Goal: Transaction & Acquisition: Purchase product/service

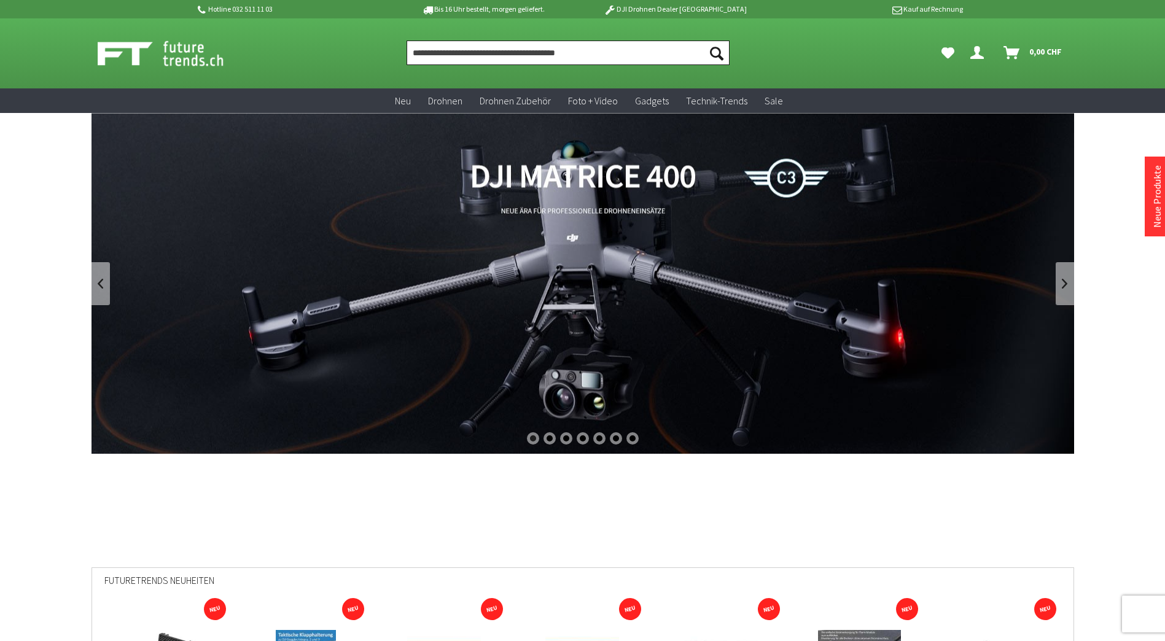
click at [458, 60] on input "Produkt, Marke, Kategorie, EAN, Artikelnummer…" at bounding box center [568, 53] width 323 height 25
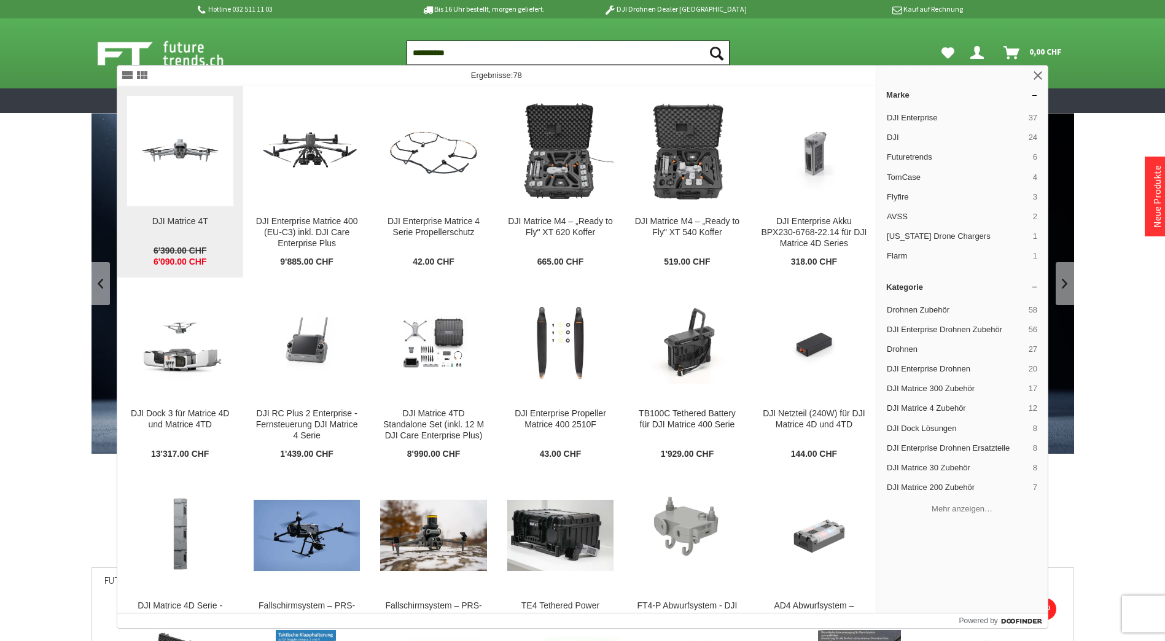
type input "**********"
click at [183, 183] on figure at bounding box center [180, 151] width 106 height 111
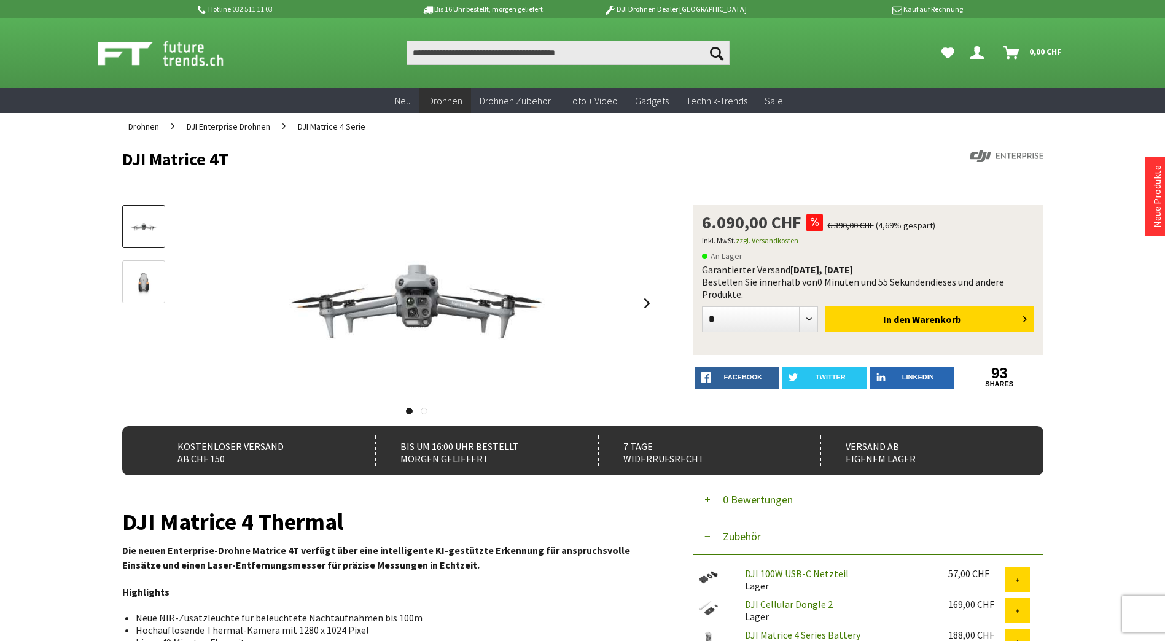
click at [972, 53] on icon "Dein Konto" at bounding box center [978, 48] width 14 height 10
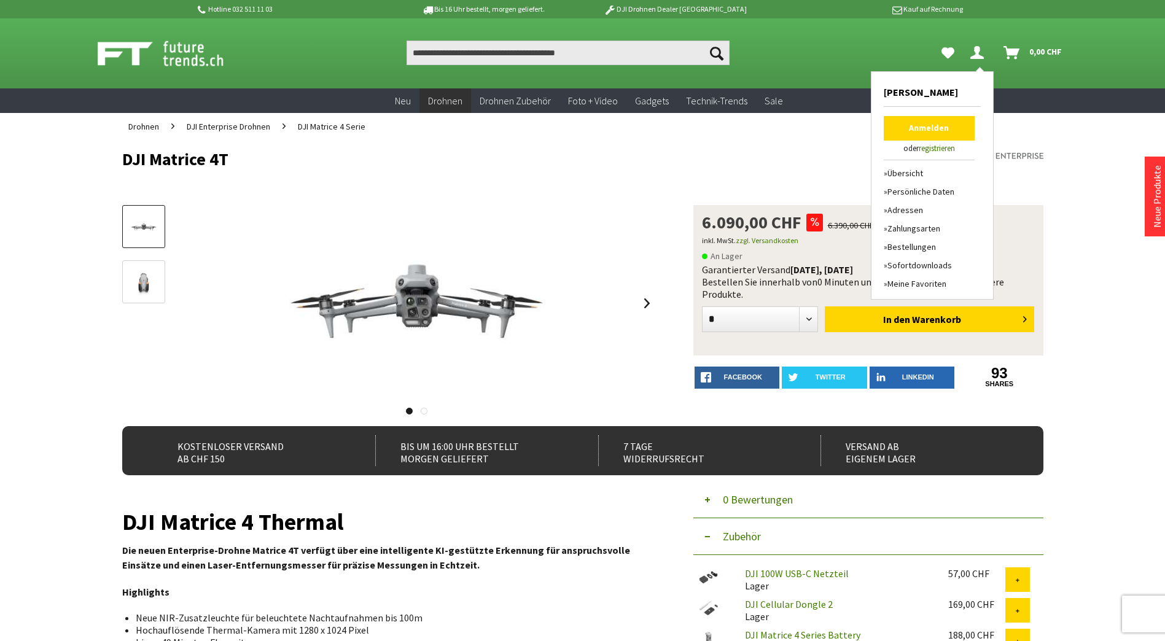
click at [940, 128] on link "Anmelden" at bounding box center [929, 128] width 91 height 25
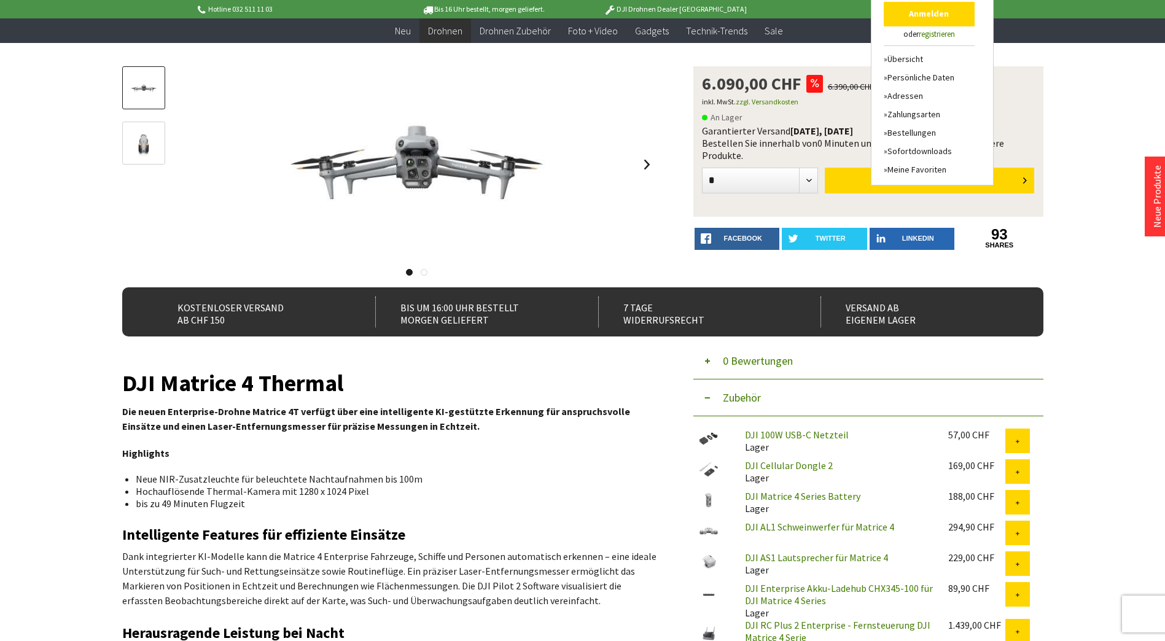
scroll to position [123, 0]
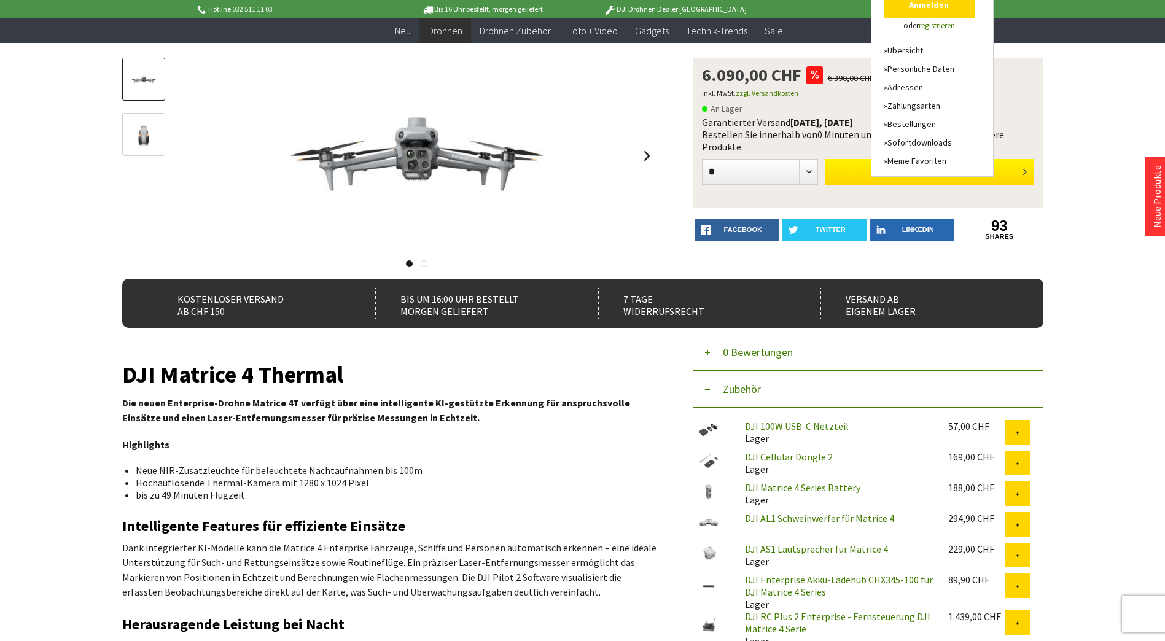
click at [841, 175] on button "In den Warenkorb" at bounding box center [929, 172] width 209 height 26
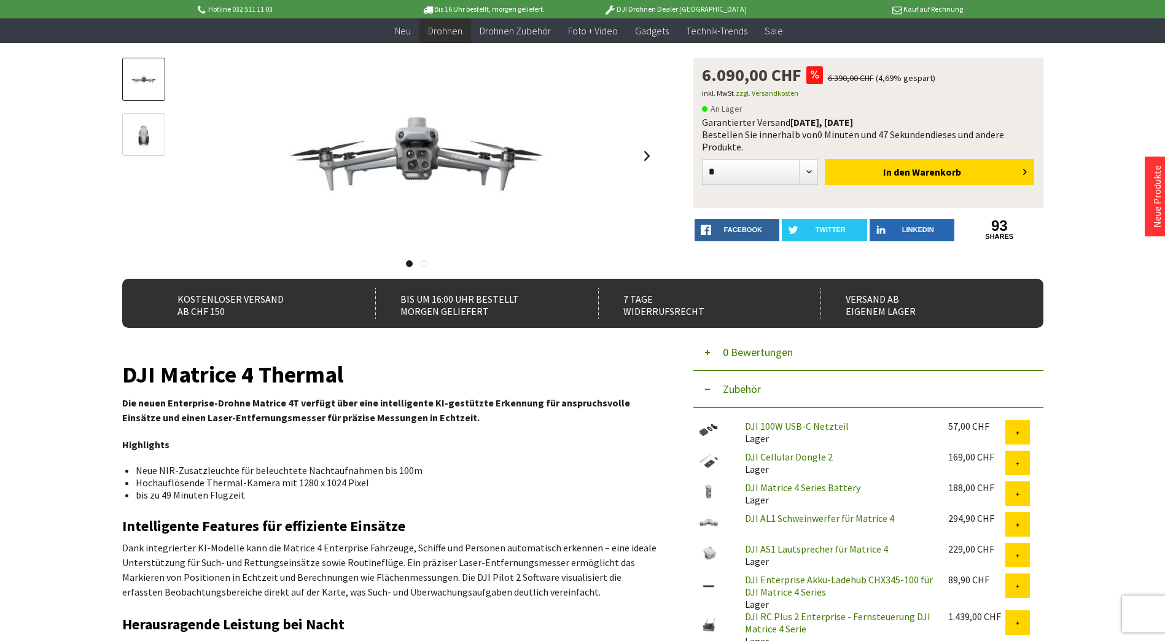
scroll to position [0, 0]
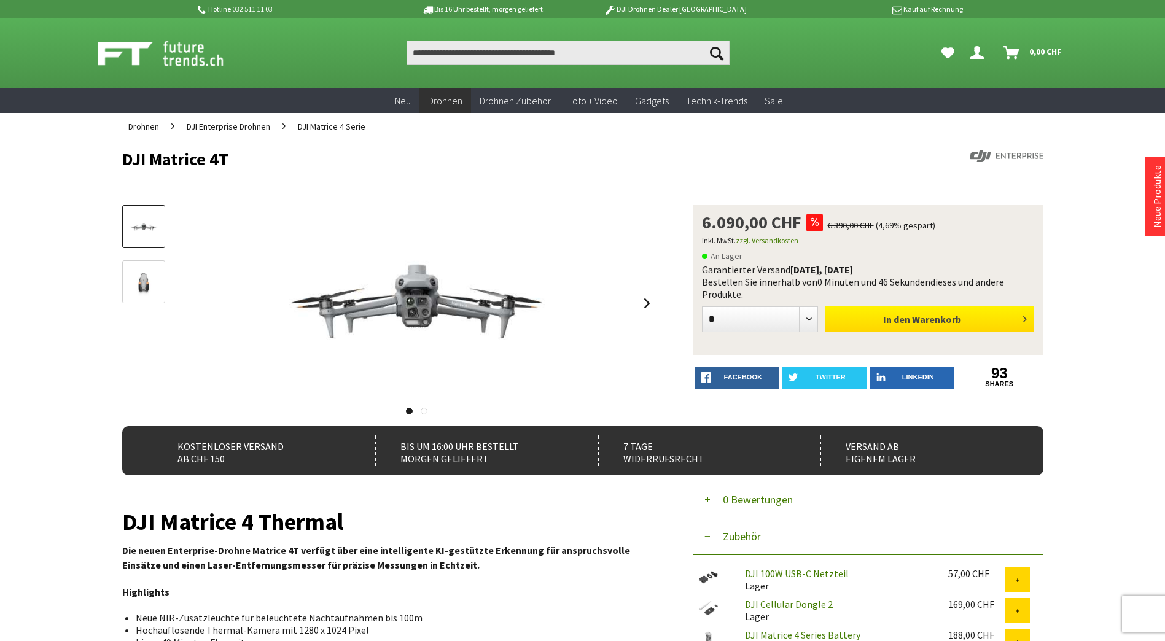
click at [974, 316] on button "In den Warenkorb" at bounding box center [929, 320] width 209 height 26
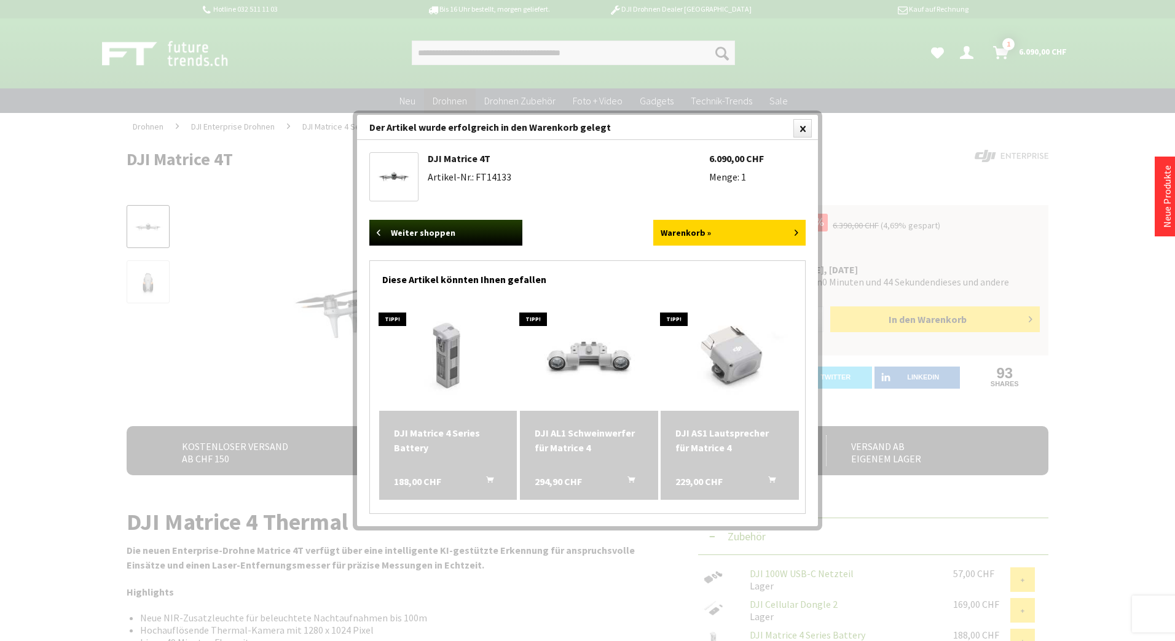
click at [1082, 305] on div at bounding box center [587, 320] width 1175 height 641
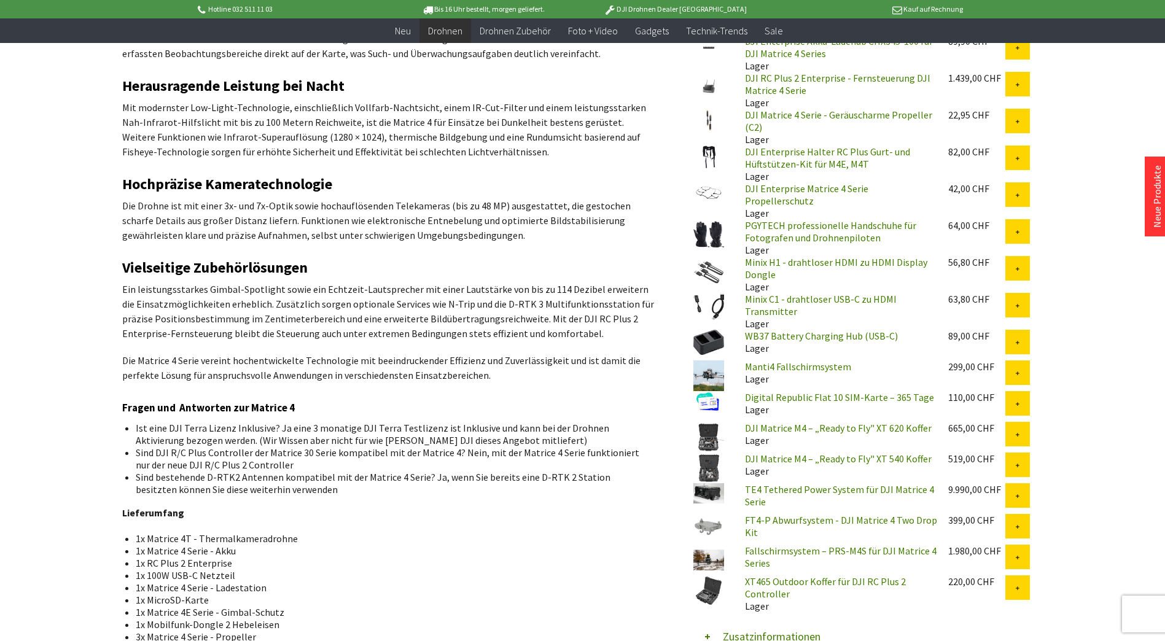
scroll to position [676, 0]
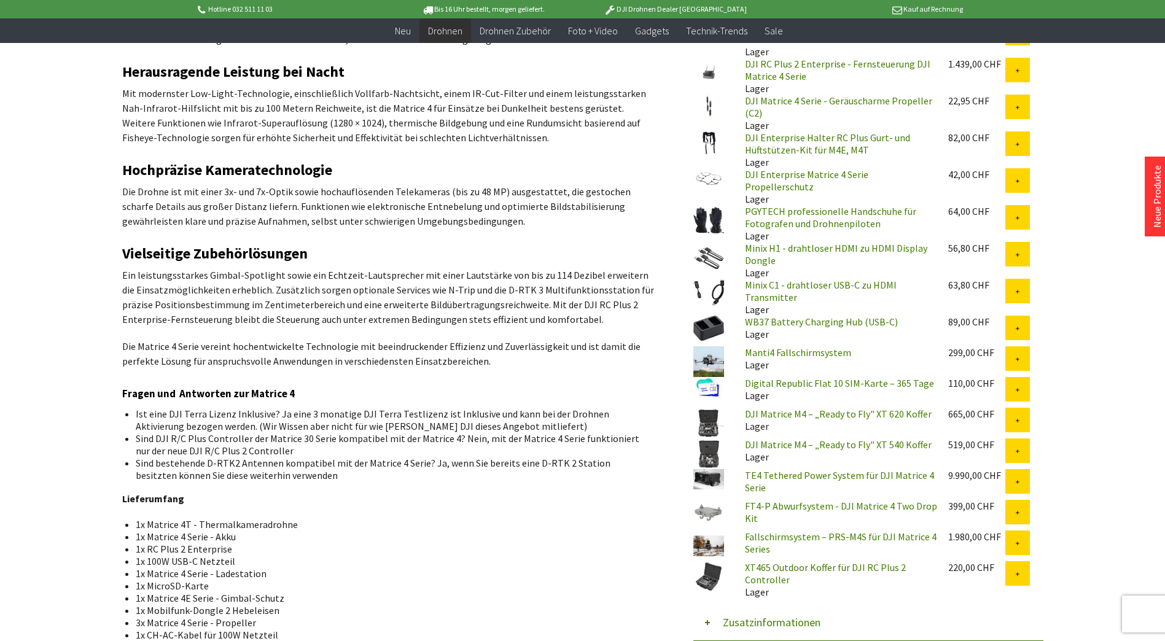
click at [777, 473] on link "TE4 Tethered Power System für DJI Matrice 4 Serie" at bounding box center [839, 481] width 189 height 25
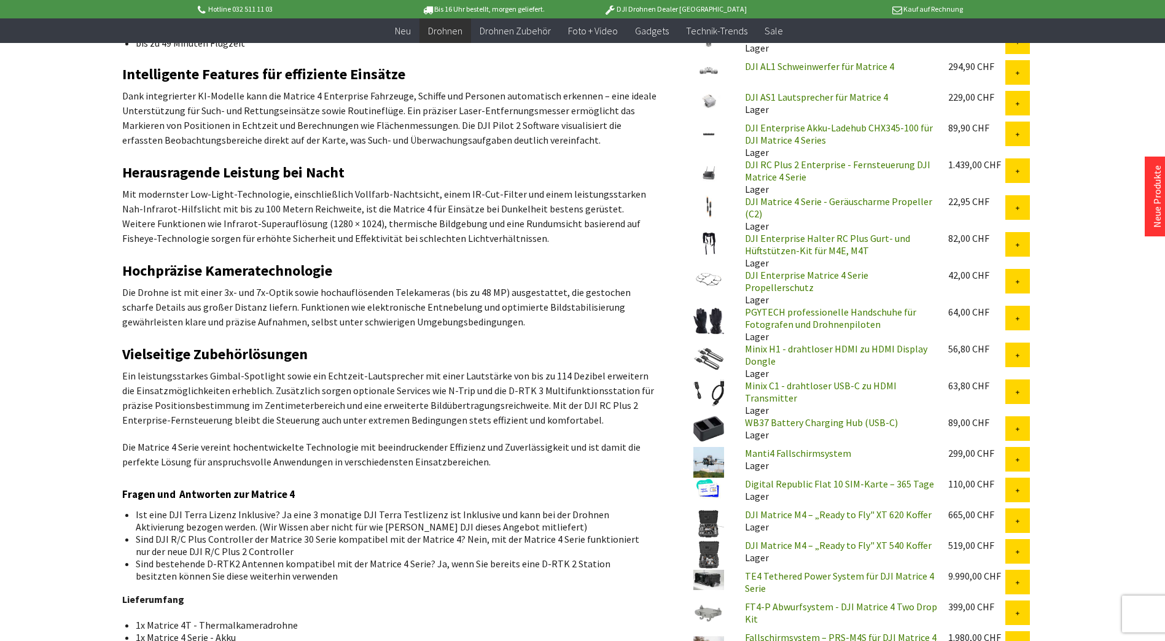
scroll to position [553, 0]
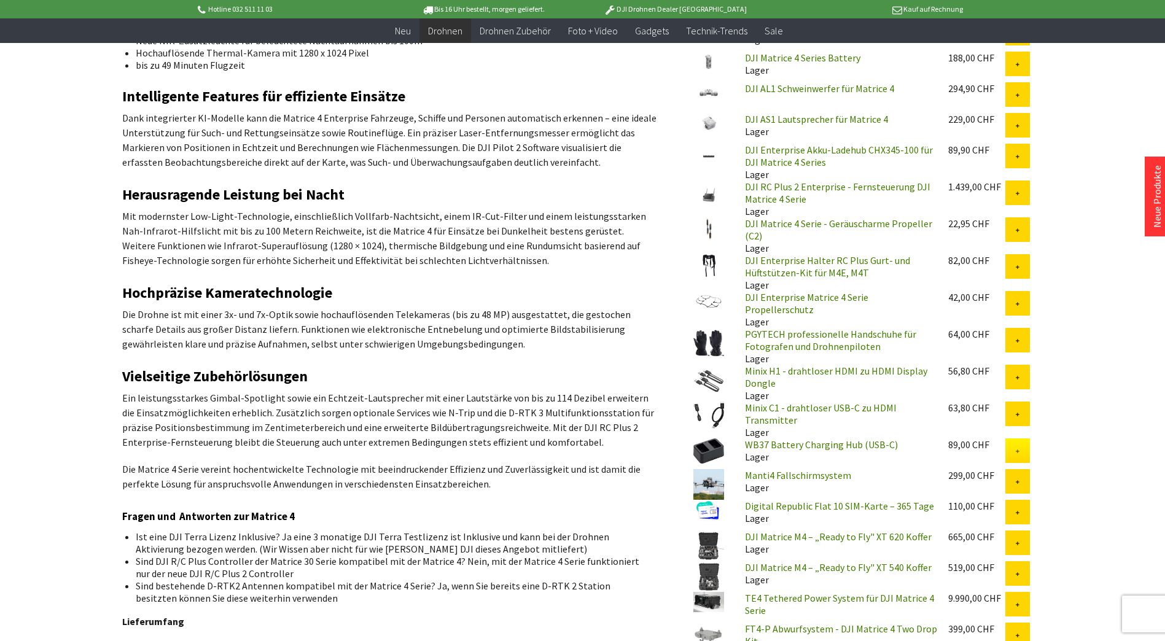
click at [1013, 445] on button at bounding box center [1018, 451] width 25 height 25
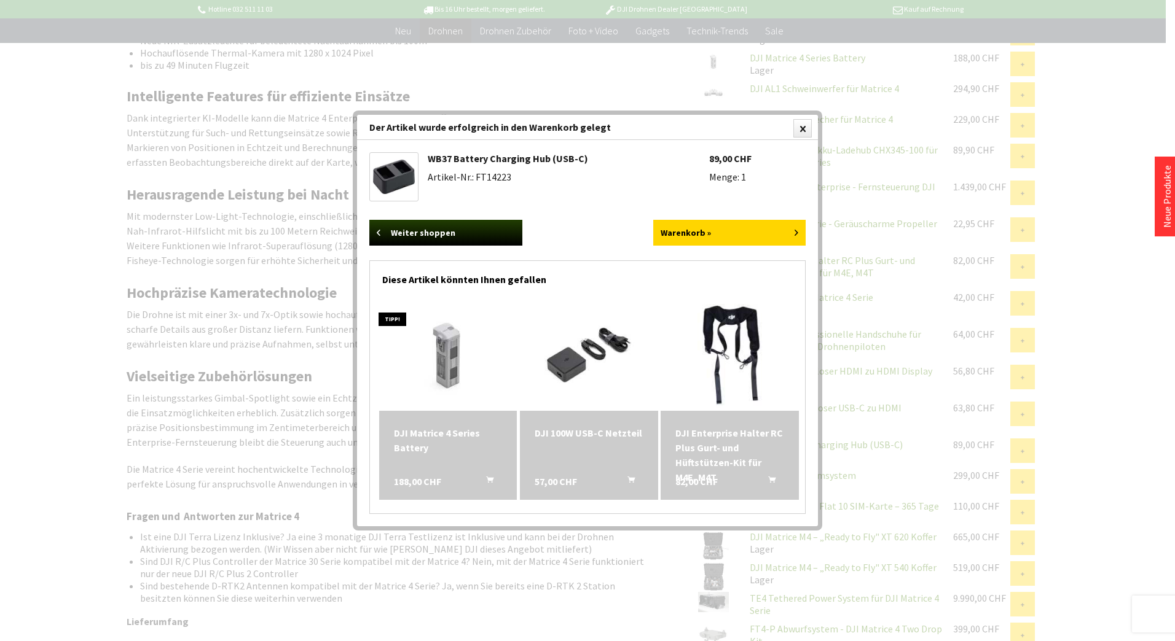
click at [1106, 433] on div at bounding box center [587, 320] width 1175 height 641
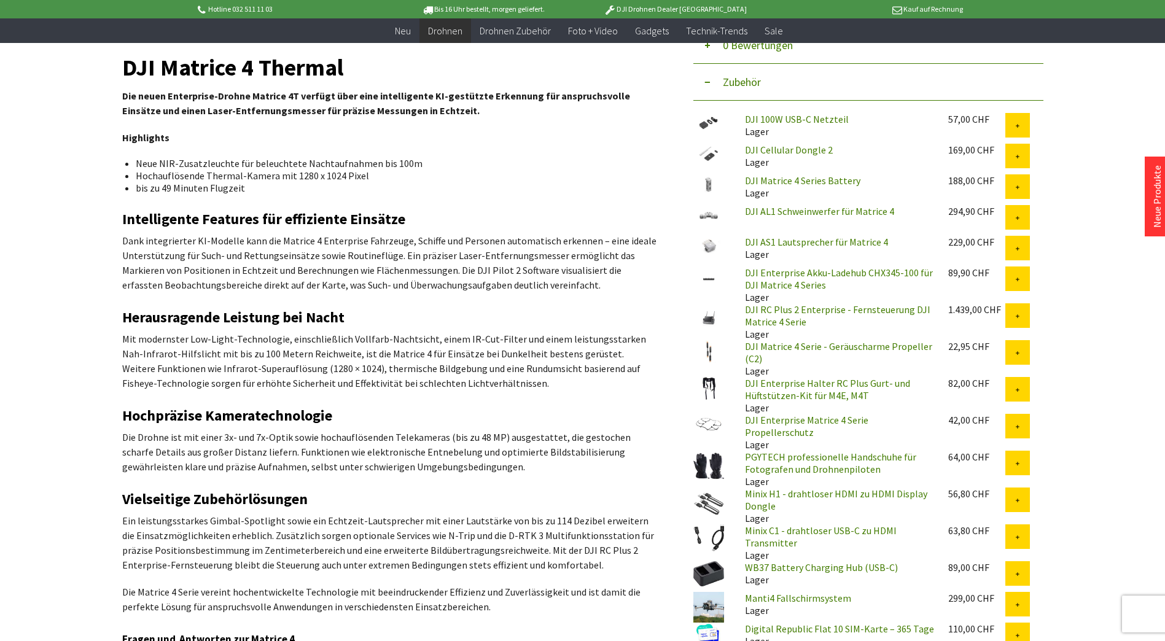
scroll to position [369, 0]
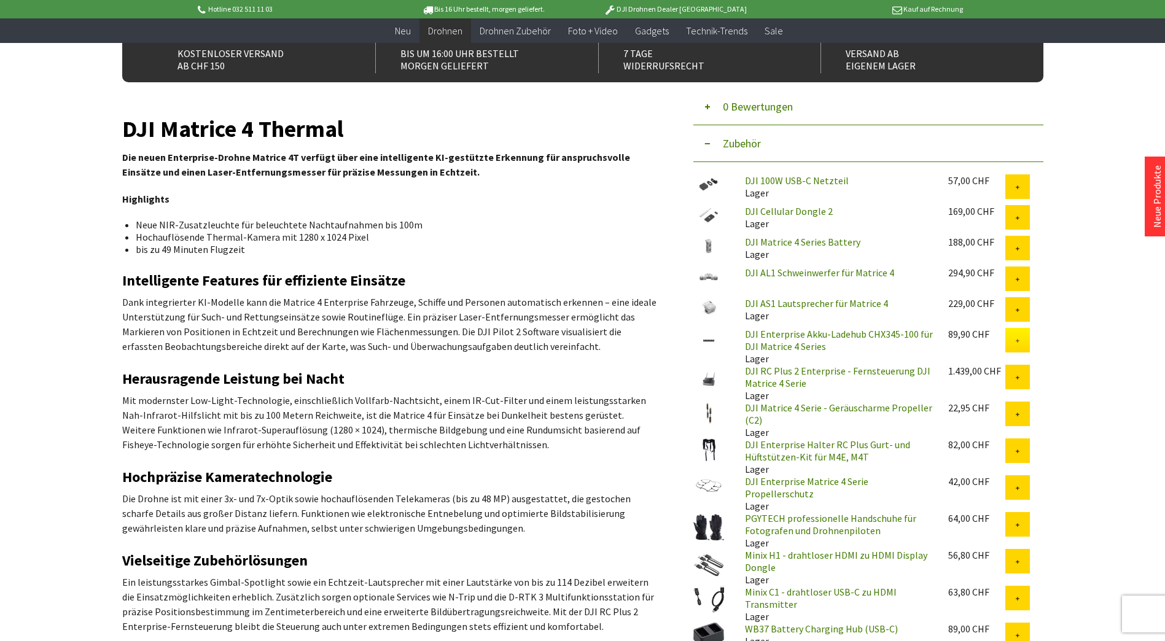
click at [1012, 341] on button at bounding box center [1018, 340] width 25 height 25
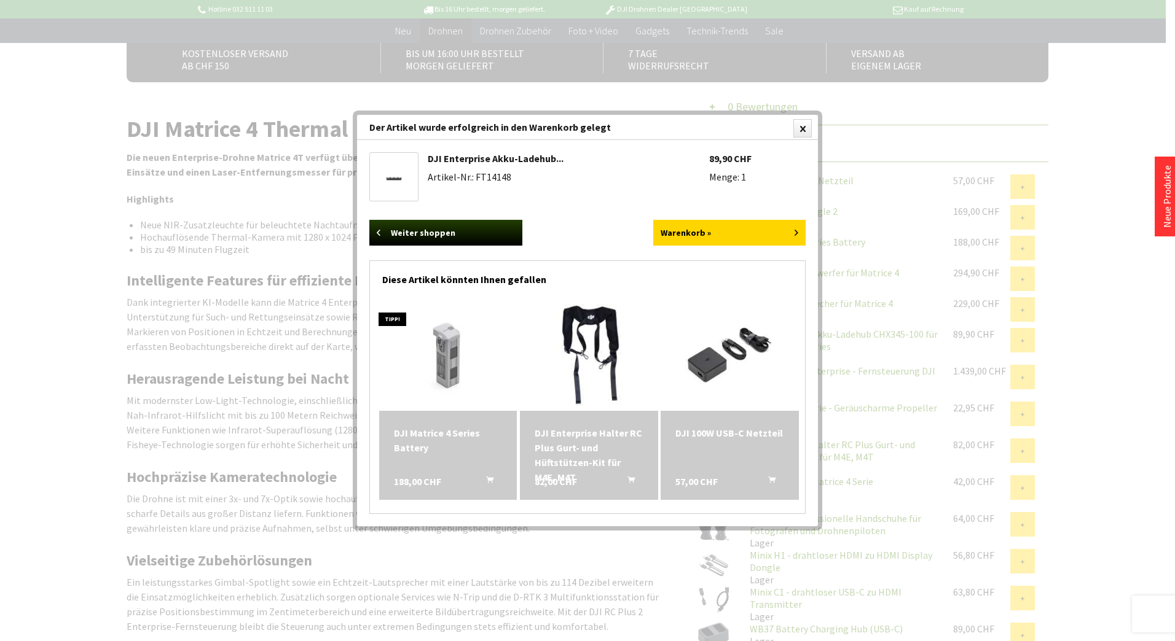
click at [1114, 429] on div at bounding box center [587, 320] width 1175 height 641
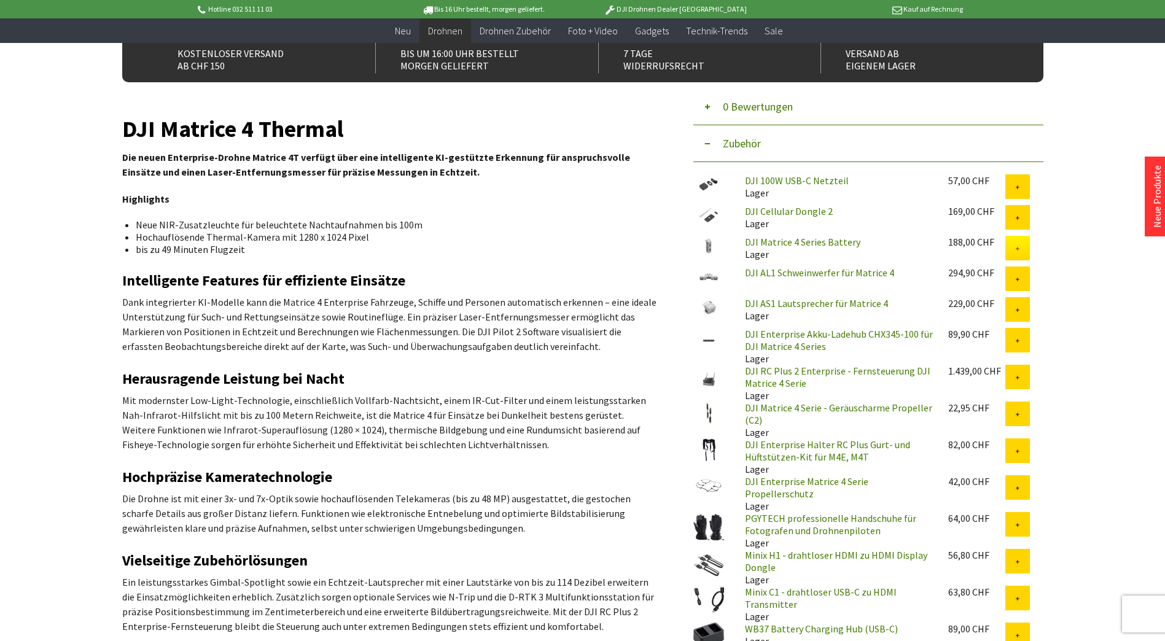
click at [1014, 253] on button at bounding box center [1018, 248] width 25 height 25
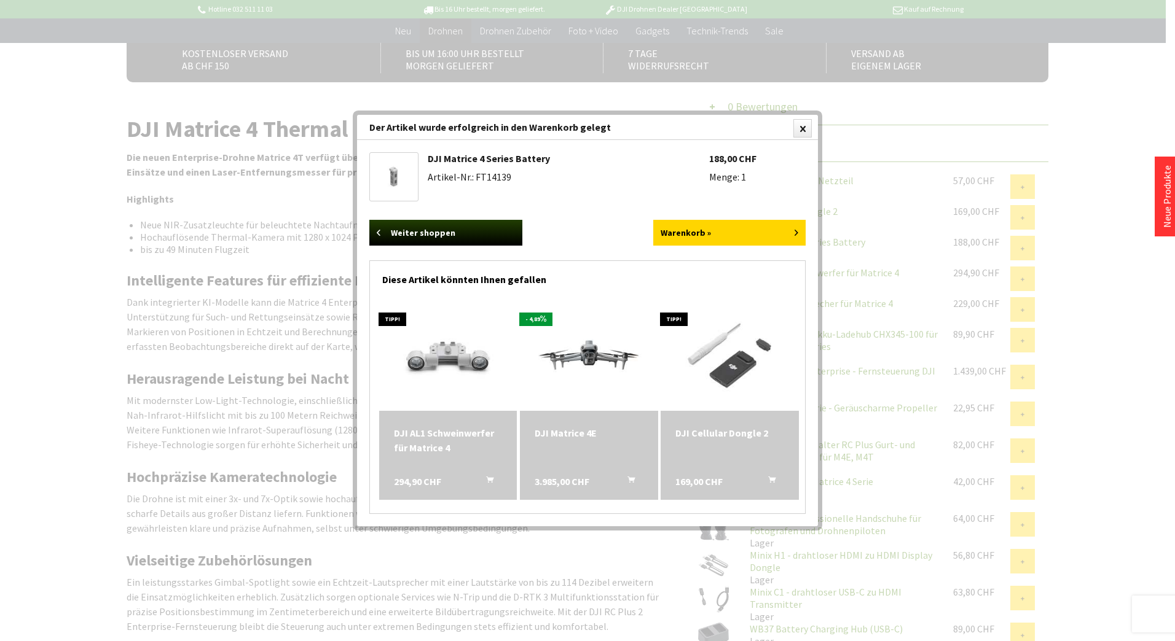
click at [1076, 260] on div at bounding box center [587, 320] width 1175 height 641
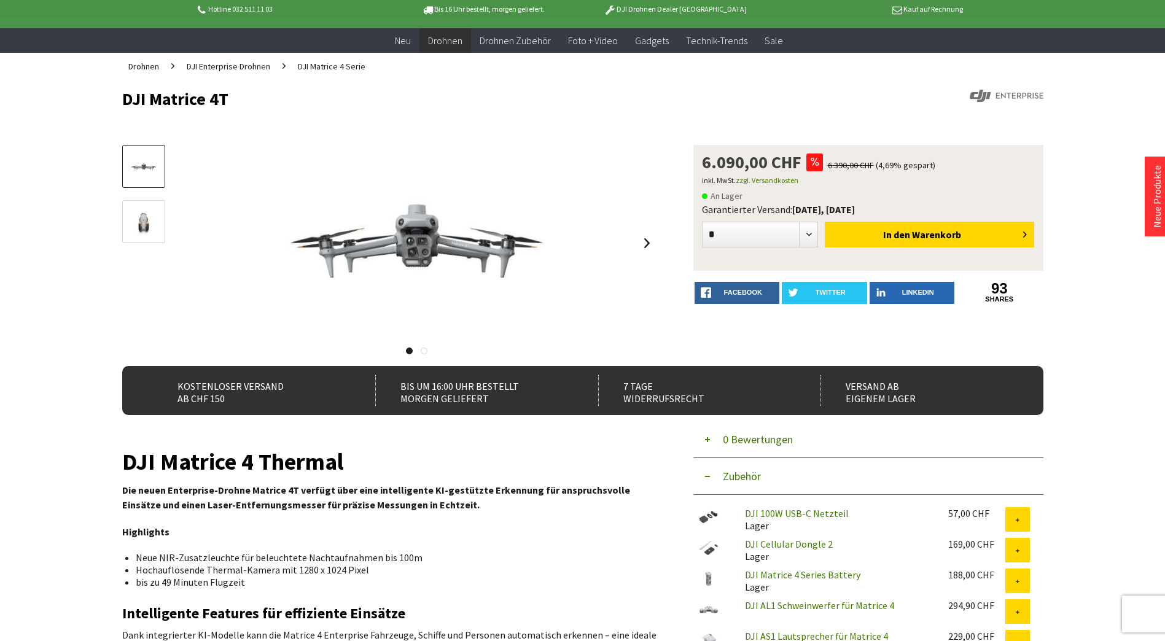
scroll to position [0, 0]
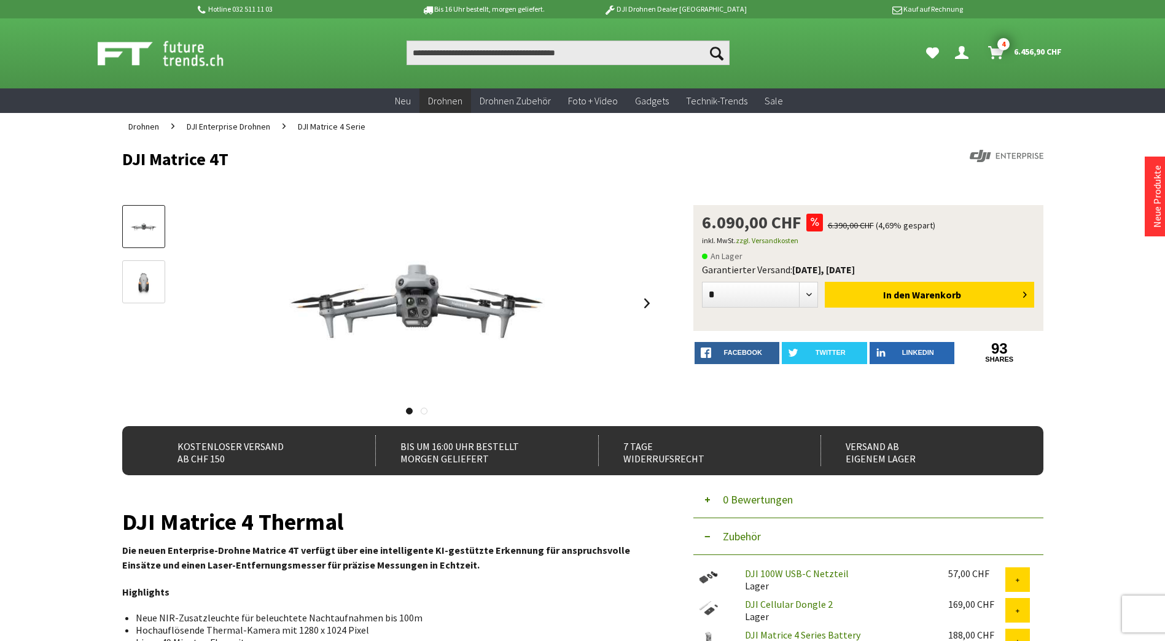
click at [1020, 47] on span "6.456,90 CHF" at bounding box center [1038, 52] width 48 height 20
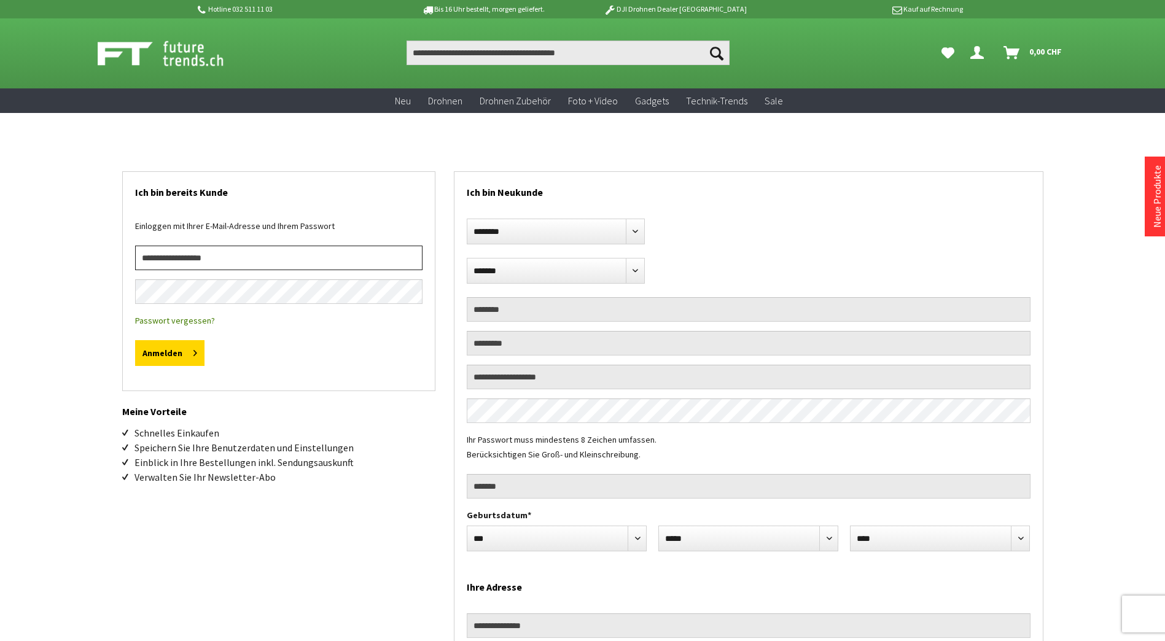
click at [287, 259] on input "email" at bounding box center [278, 258] width 287 height 25
type input "**********"
click at [202, 177] on h2 "Ich bin bereits Kunde" at bounding box center [278, 189] width 287 height 34
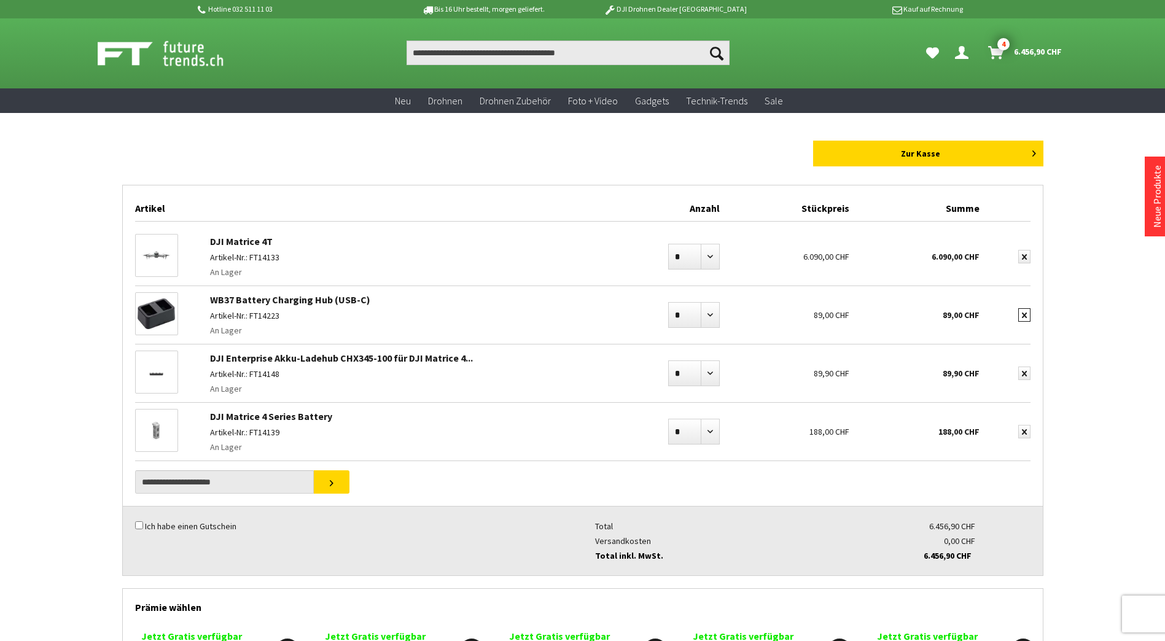
click at [1023, 316] on icon "submit" at bounding box center [1024, 316] width 5 height 6
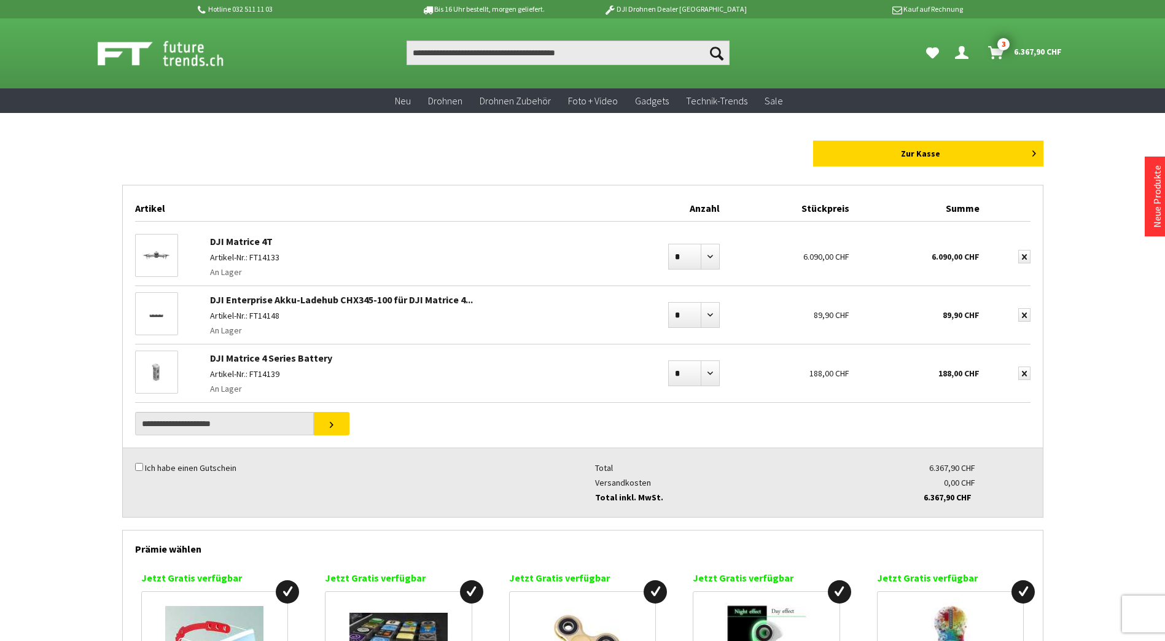
click at [706, 387] on div "Anzahl * * * * * * * * * ** ** ** ** ** ** ** ** ** ** **" at bounding box center [676, 369] width 98 height 48
click at [708, 383] on select "* * * * * * * * * ** ** ** ** ** ** ** ** ** ** **" at bounding box center [694, 374] width 52 height 26
select select "*"
click at [668, 361] on select "* * * * * * * * * ** ** ** ** ** ** ** ** ** ** **" at bounding box center [694, 374] width 52 height 26
click at [1024, 257] on icon "submit" at bounding box center [1024, 257] width 5 height 6
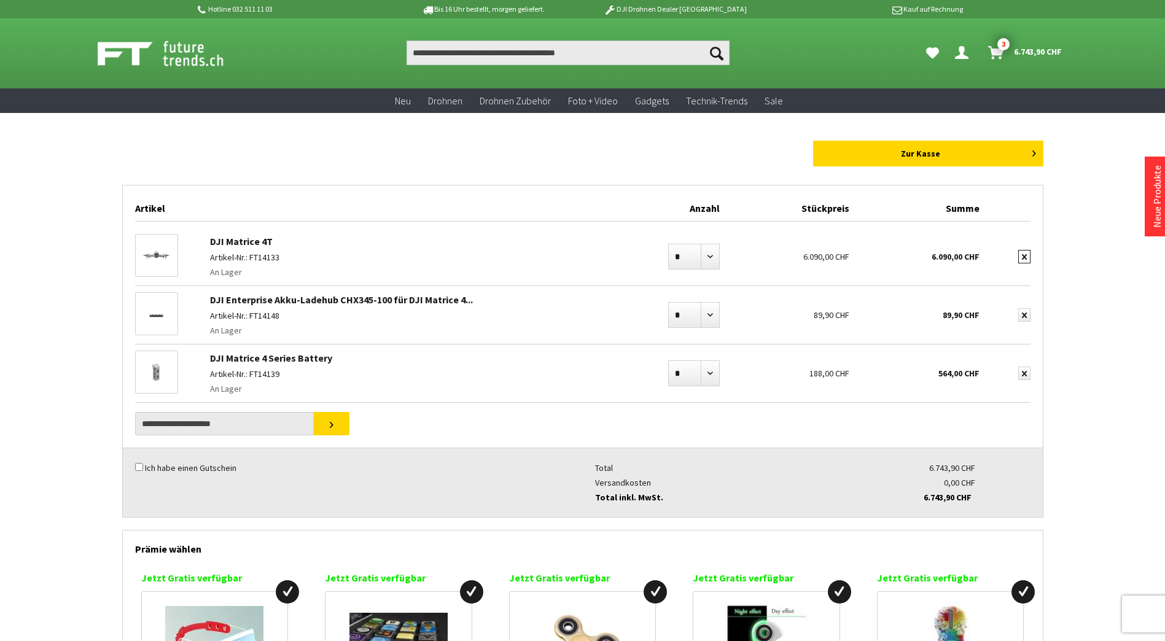
click at [1024, 257] on icon "submit" at bounding box center [1024, 257] width 5 height 6
drag, startPoint x: 1022, startPoint y: 314, endPoint x: 1027, endPoint y: 321, distance: 8.7
click at [1022, 315] on icon "submit" at bounding box center [1024, 316] width 5 height 6
click at [1026, 372] on icon "submit" at bounding box center [1024, 374] width 5 height 6
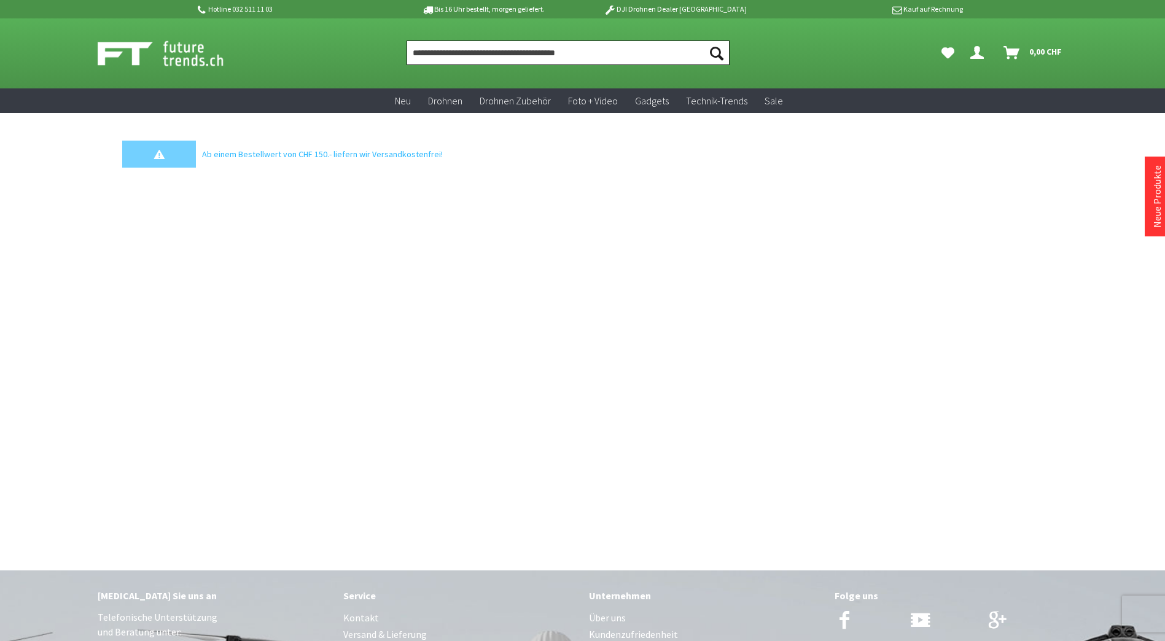
click at [552, 53] on input "Produkt, Marke, Kategorie, EAN, Artikelnummer…" at bounding box center [568, 53] width 323 height 25
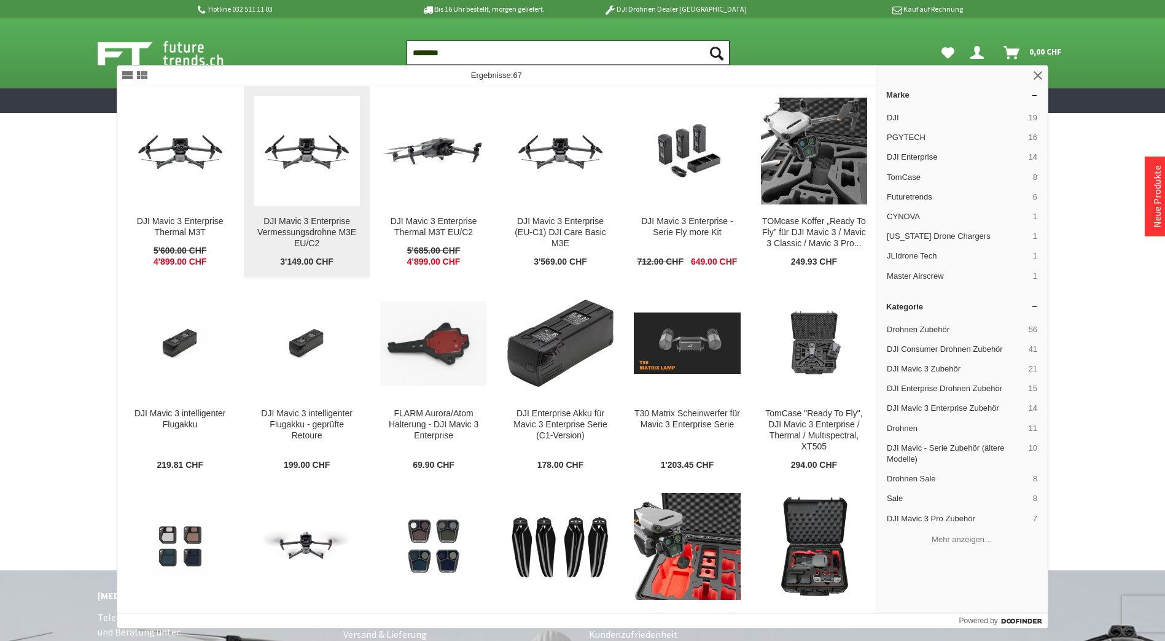
type input "********"
click at [299, 162] on img at bounding box center [307, 151] width 106 height 60
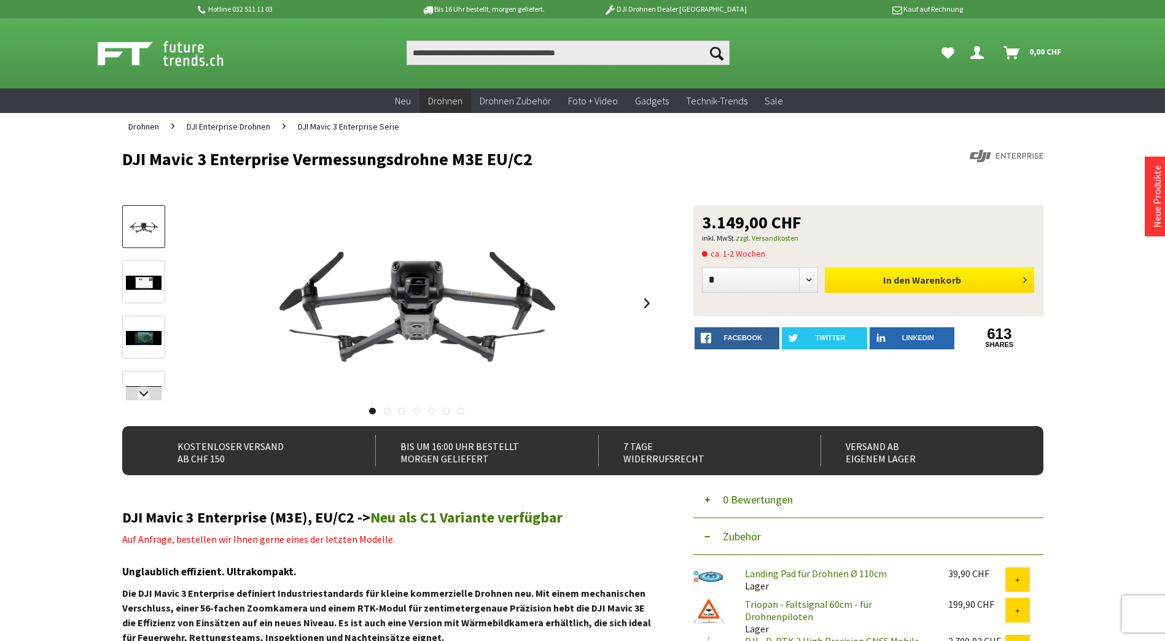
click at [928, 284] on span "Warenkorb" at bounding box center [936, 280] width 49 height 12
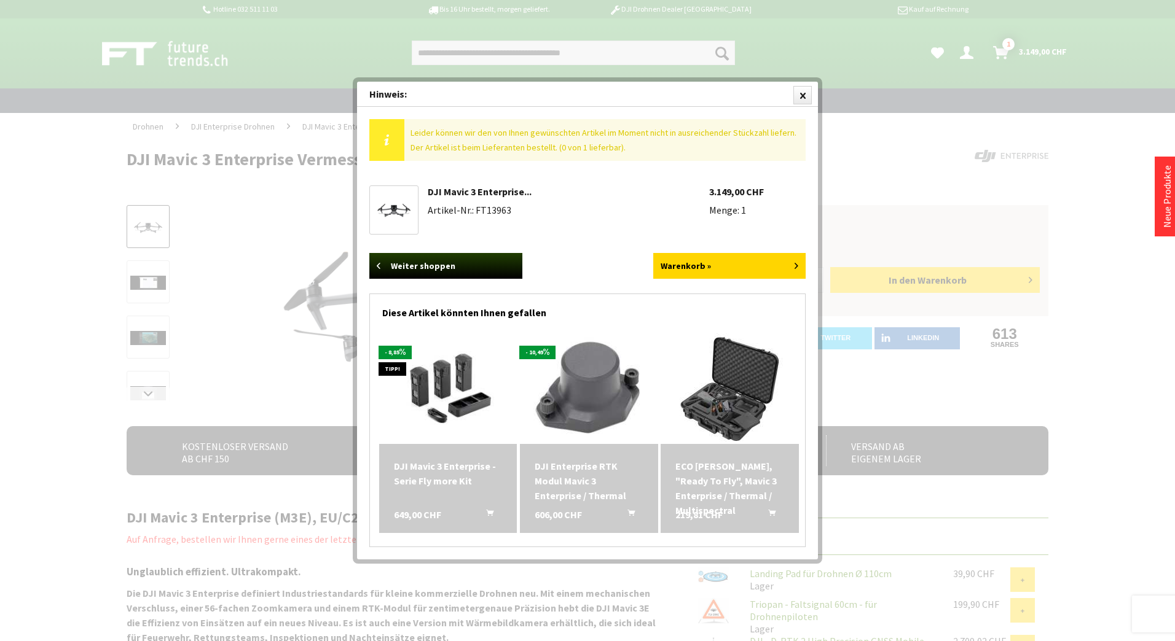
click at [584, 397] on img at bounding box center [589, 389] width 138 height 104
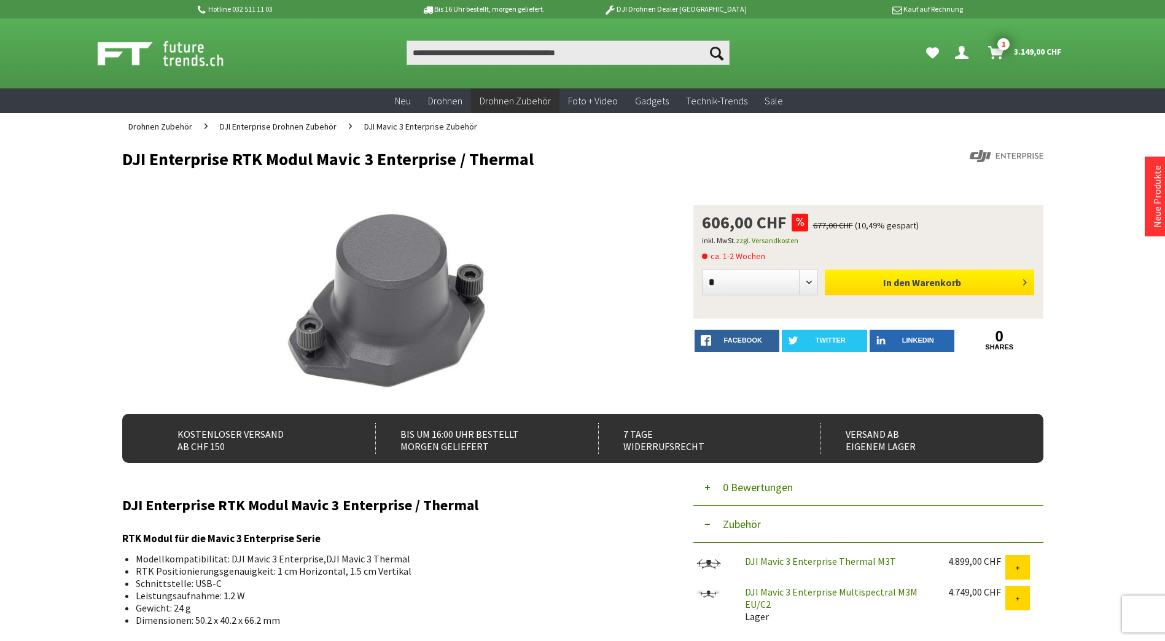
click at [900, 280] on span "In den" at bounding box center [896, 282] width 27 height 12
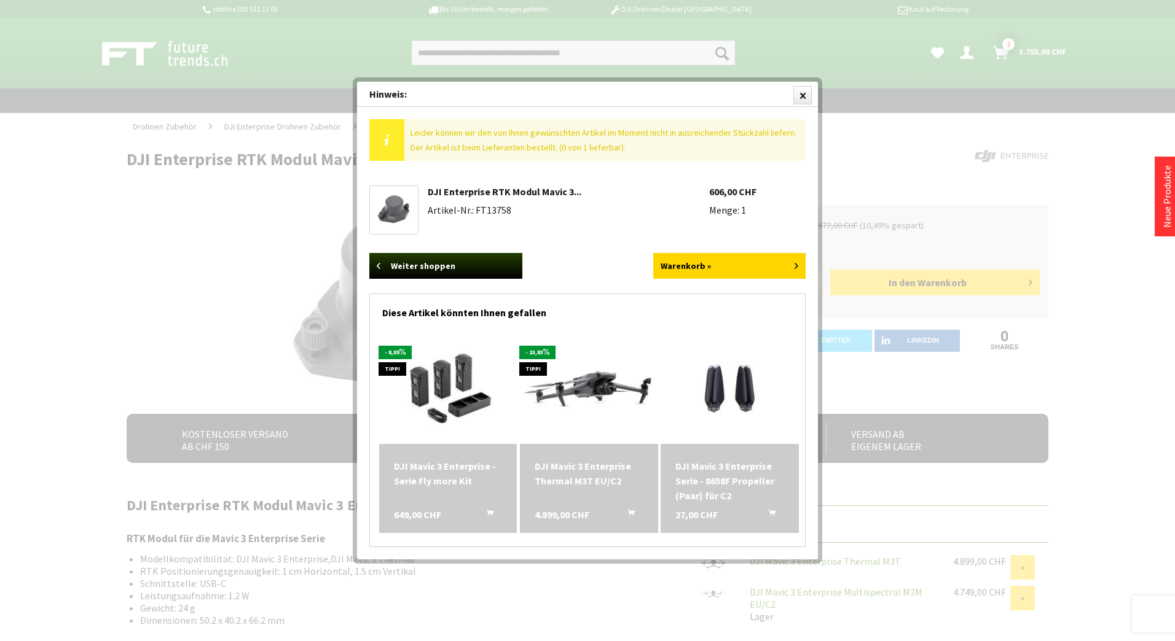
click at [446, 385] on img at bounding box center [448, 389] width 138 height 104
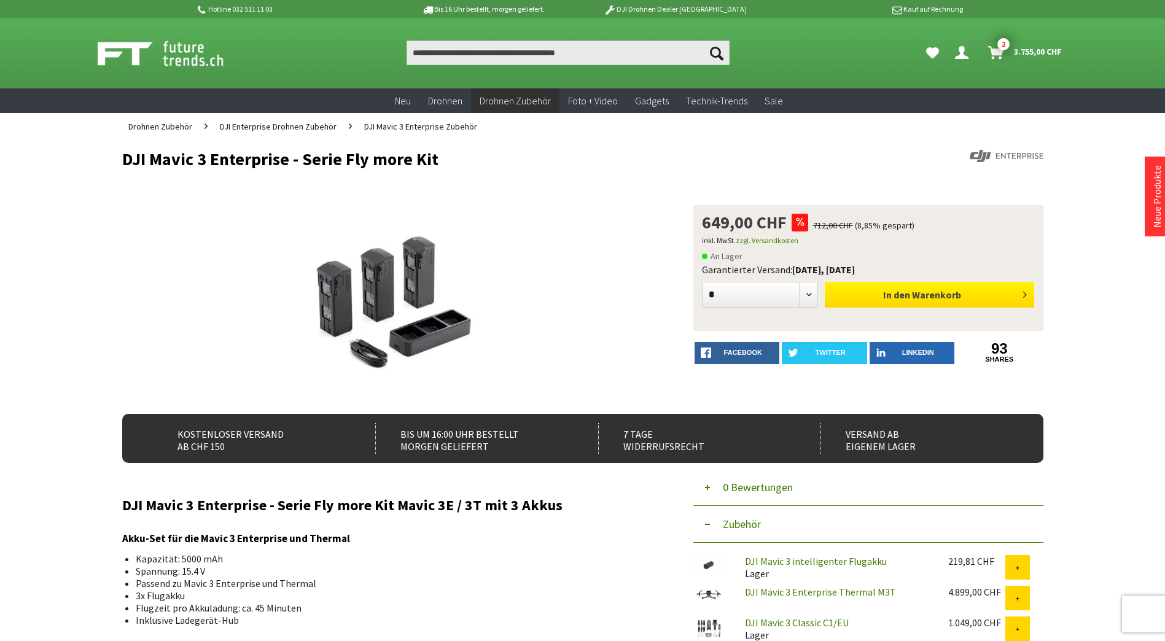
click at [986, 297] on button "In den Warenkorb" at bounding box center [929, 295] width 209 height 26
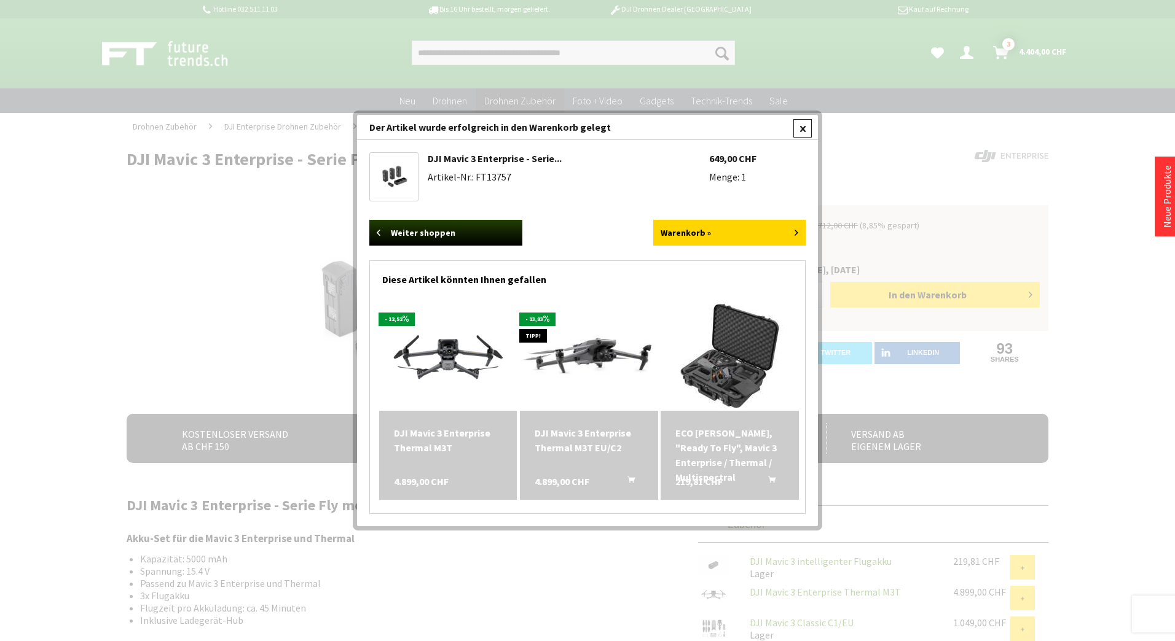
click at [803, 128] on div at bounding box center [802, 128] width 18 height 18
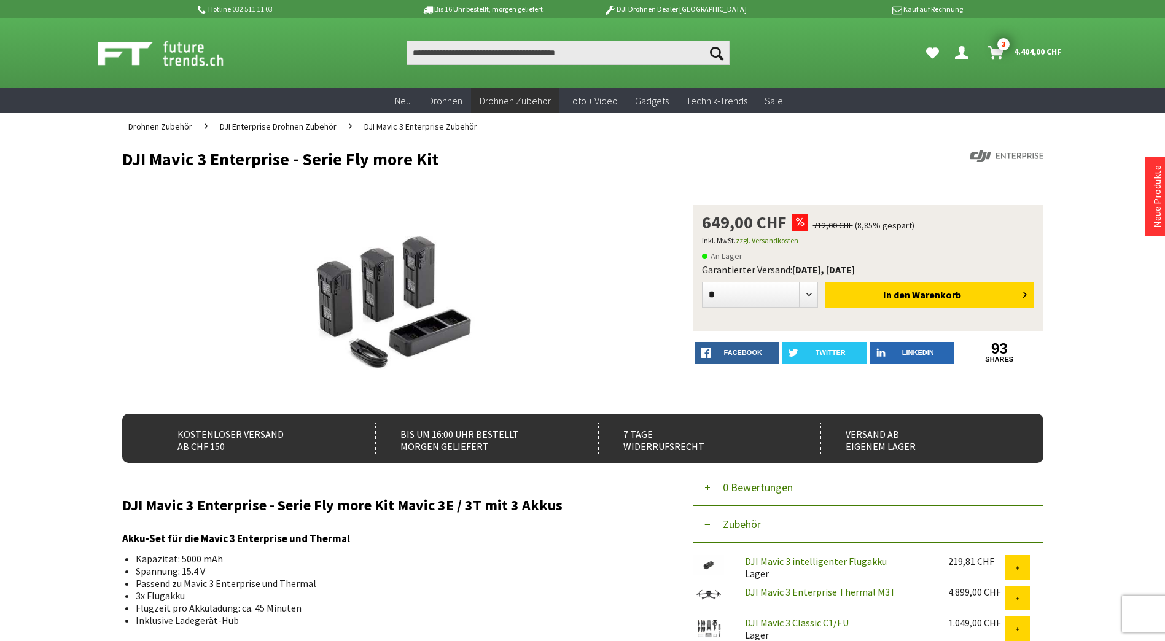
click at [1022, 51] on span "4.404,00 CHF" at bounding box center [1038, 52] width 48 height 20
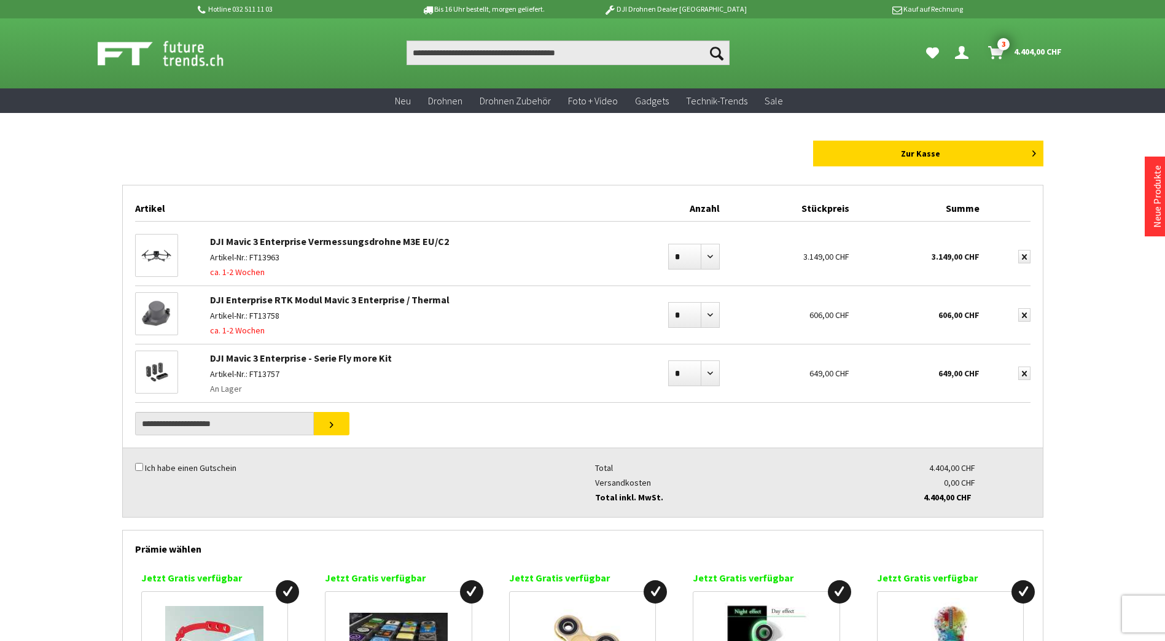
click at [294, 242] on link "DJI Mavic 3 Enterprise Vermessungsdrohne M3E EU/C2" at bounding box center [329, 241] width 239 height 12
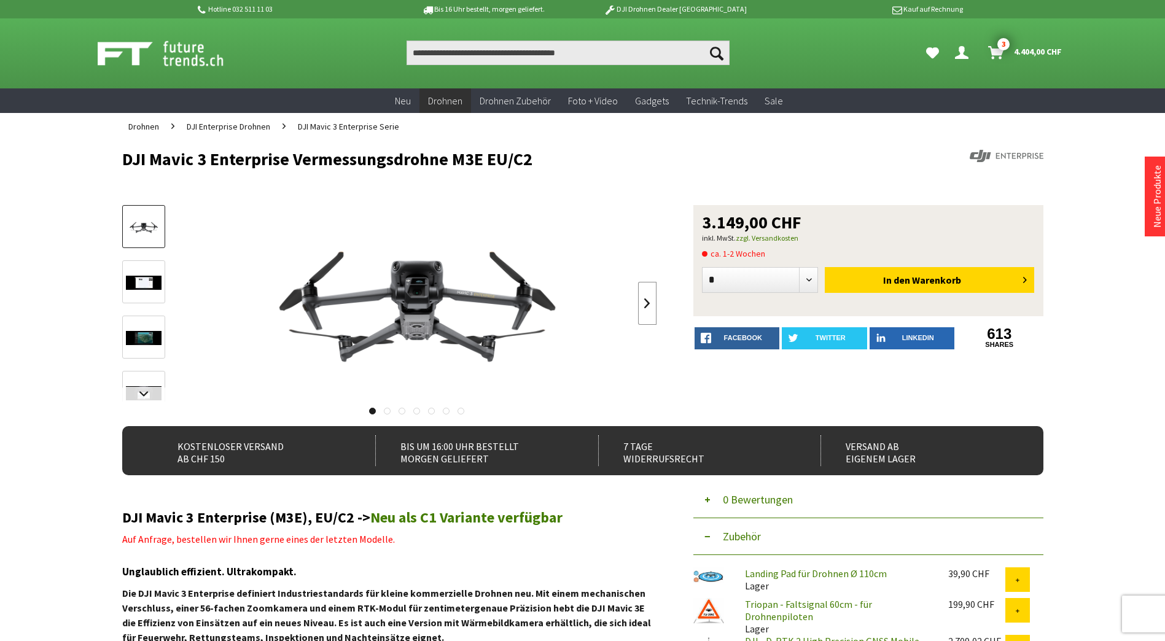
click at [645, 305] on link at bounding box center [647, 303] width 18 height 43
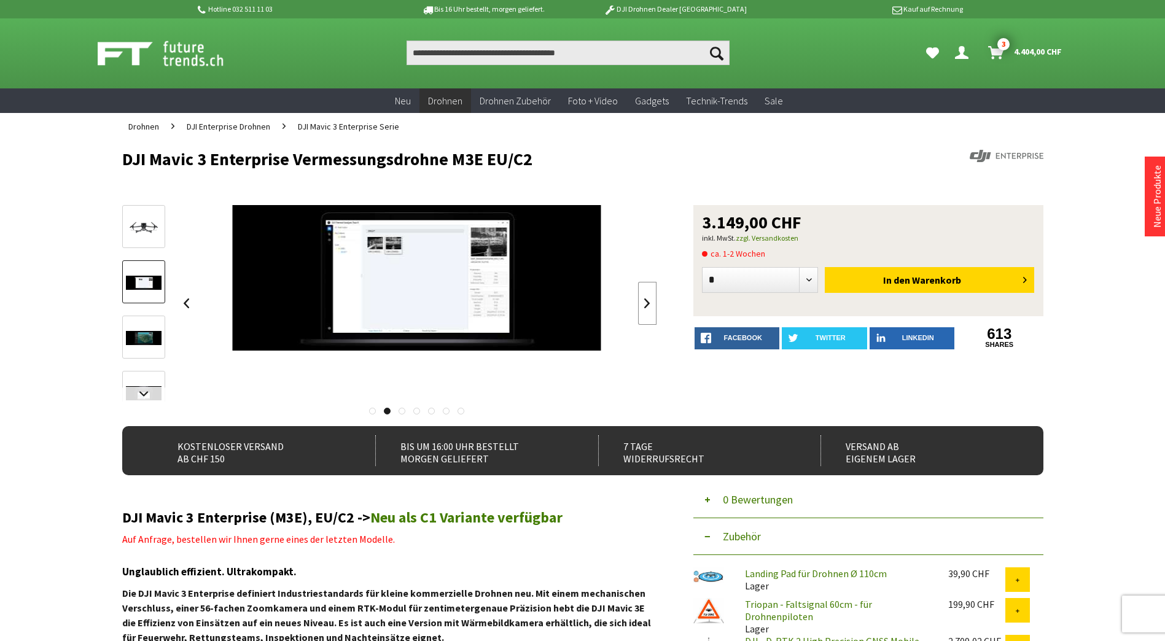
click at [645, 305] on link at bounding box center [647, 303] width 18 height 43
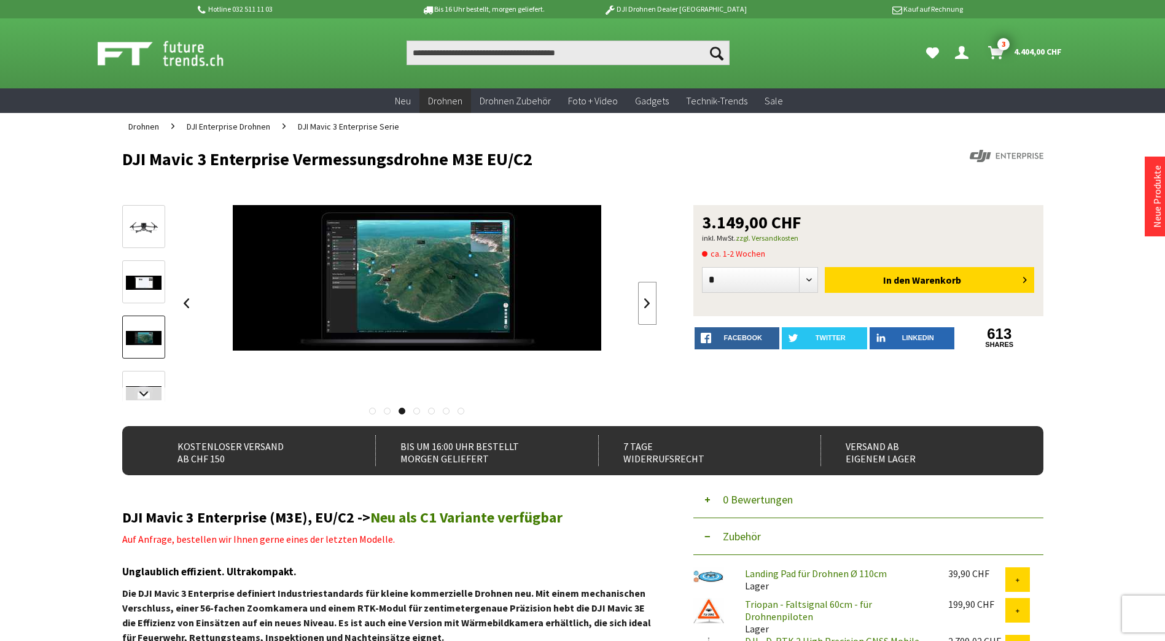
click at [645, 305] on link at bounding box center [647, 303] width 18 height 43
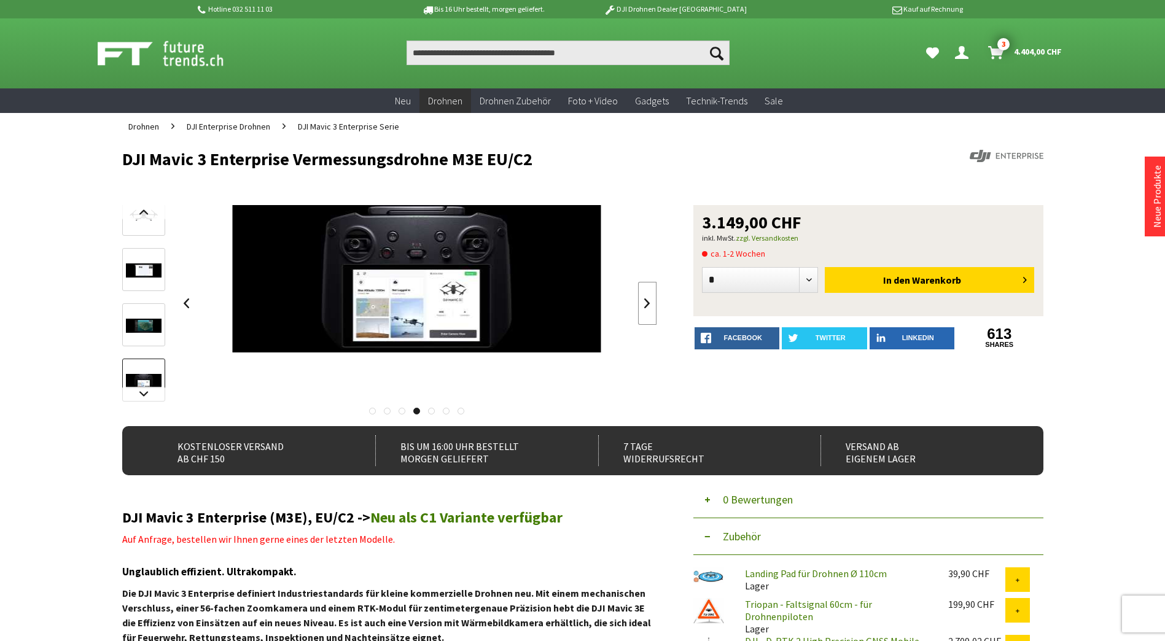
click at [645, 305] on link at bounding box center [647, 303] width 18 height 43
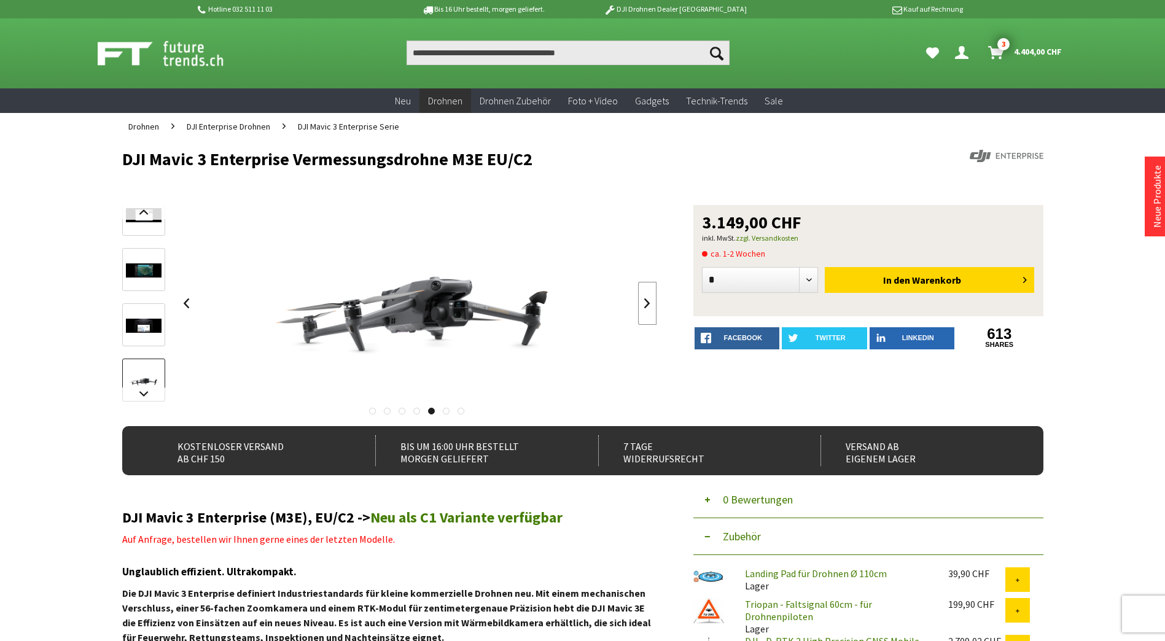
click at [645, 305] on link at bounding box center [647, 303] width 18 height 43
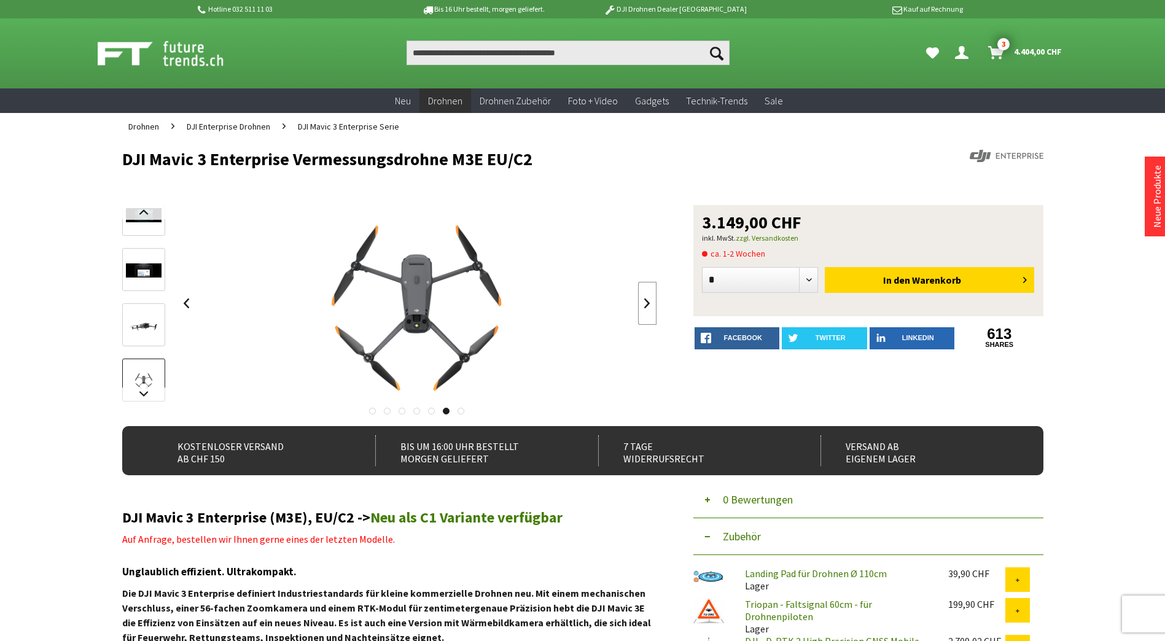
click at [645, 305] on link at bounding box center [647, 303] width 18 height 43
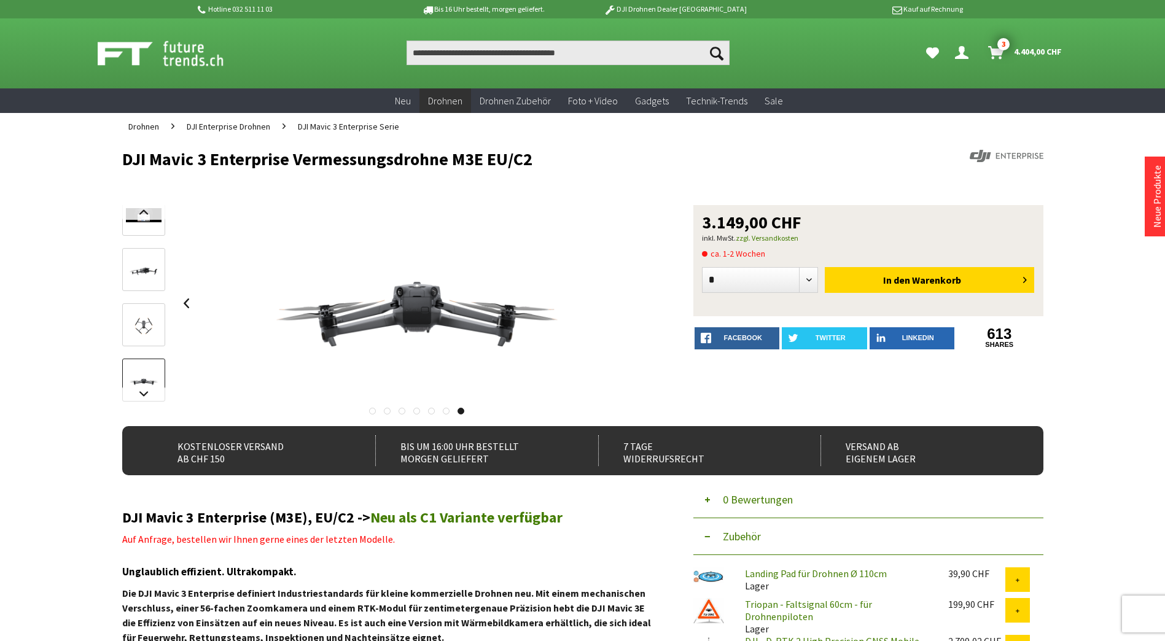
click at [1034, 52] on span "4.404,00 CHF" at bounding box center [1038, 52] width 48 height 20
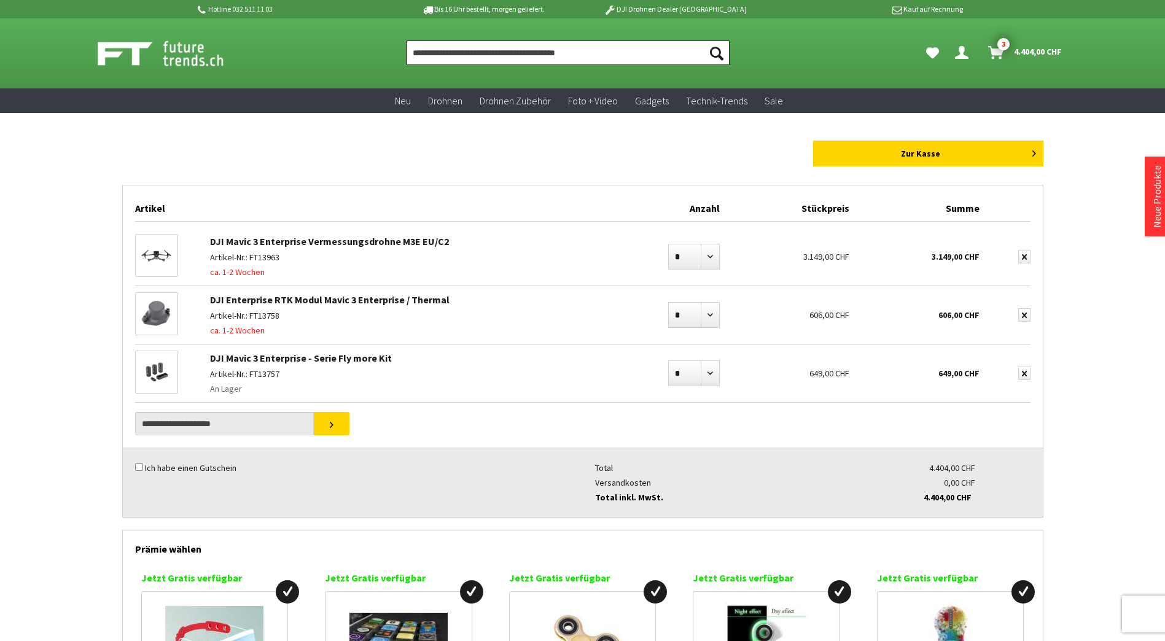
click at [471, 59] on input "Produkt, Marke, Kategorie, EAN, Artikelnummer…" at bounding box center [568, 53] width 323 height 25
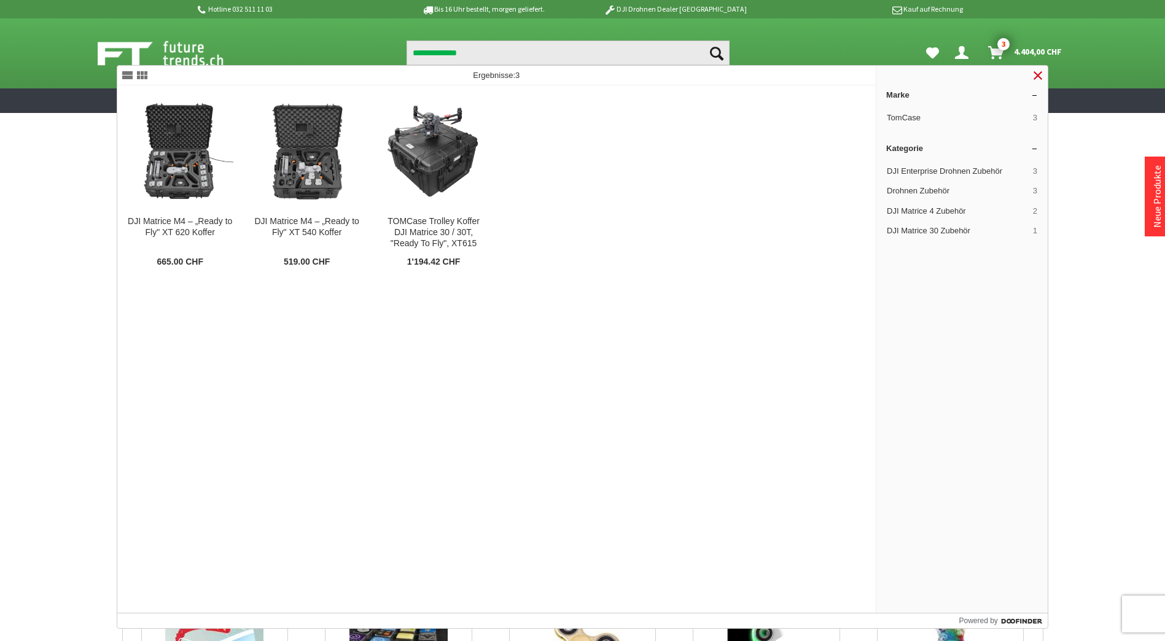
click at [1036, 71] on link at bounding box center [1038, 75] width 15 height 15
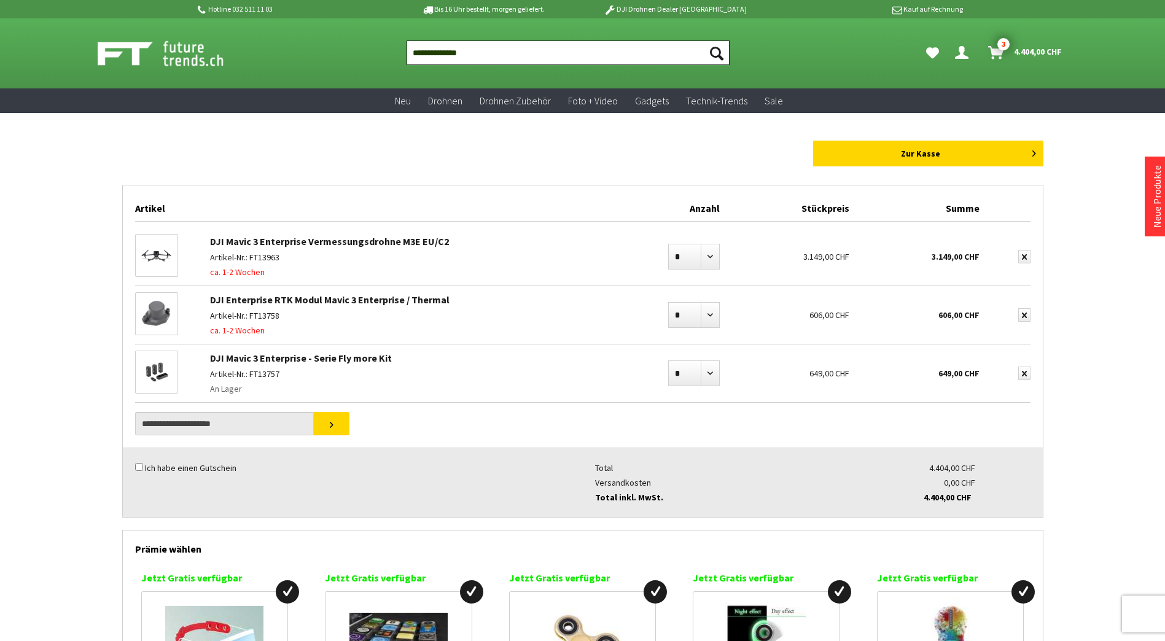
click at [601, 45] on input "**********" at bounding box center [568, 53] width 323 height 25
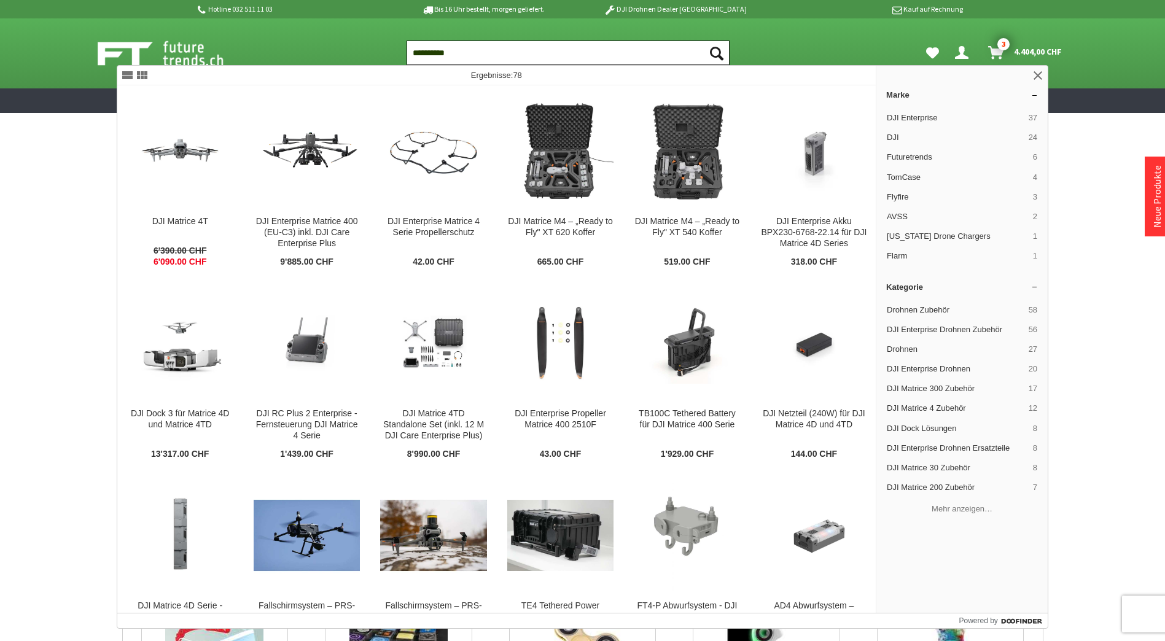
type input "**********"
click at [704, 41] on button "Suchen" at bounding box center [717, 53] width 26 height 25
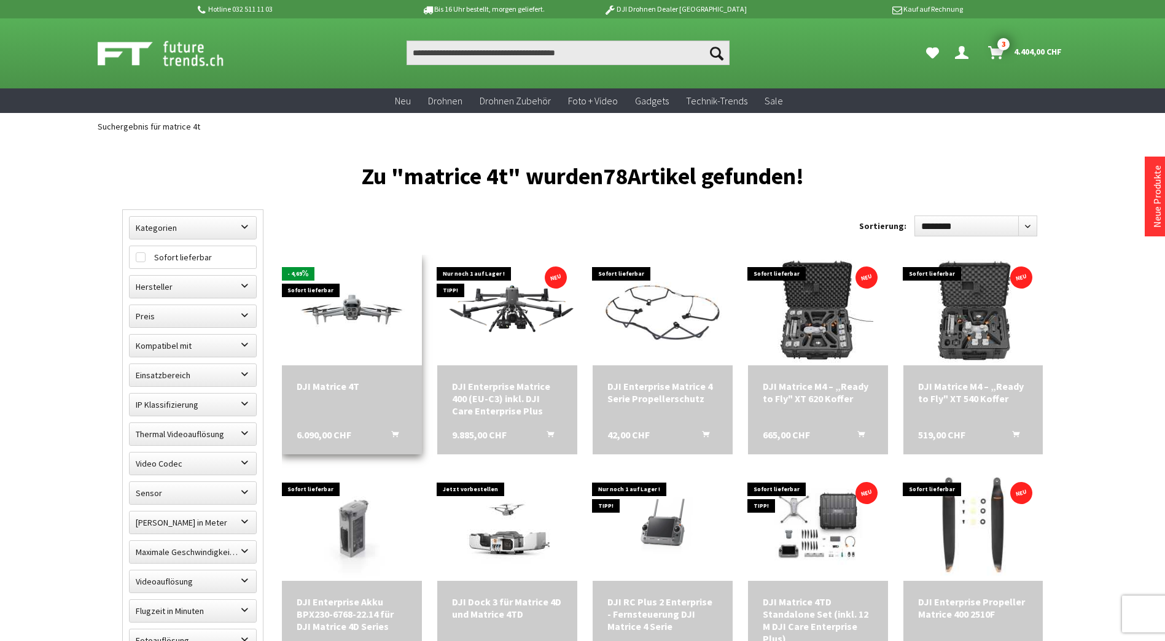
click at [289, 289] on img at bounding box center [352, 310] width 140 height 79
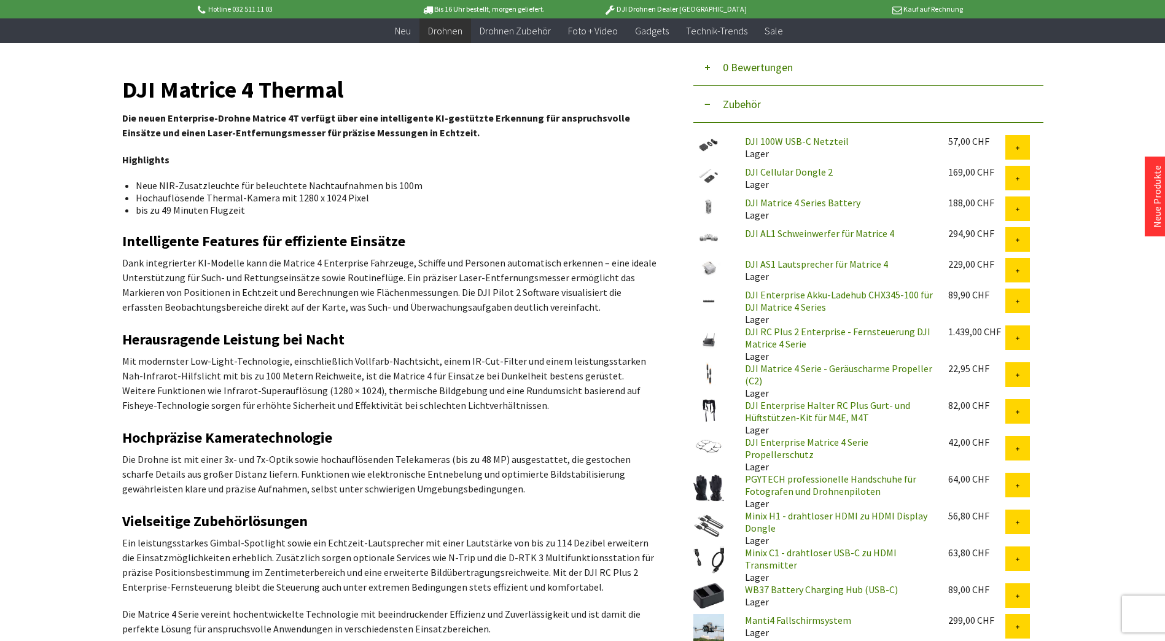
scroll to position [430, 0]
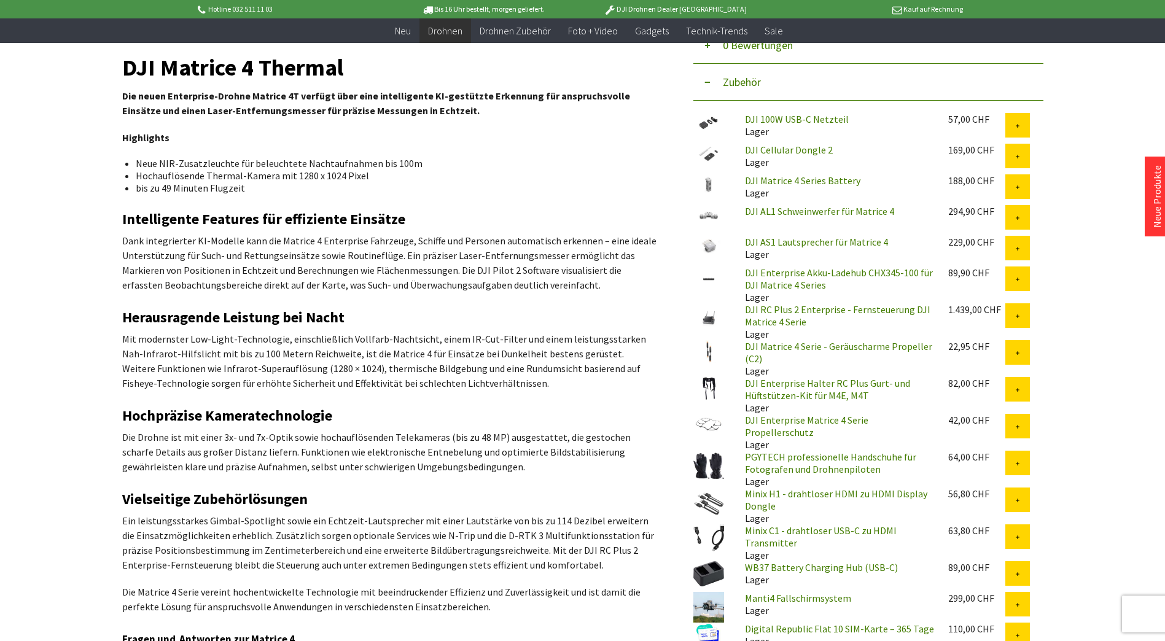
click at [750, 347] on link "DJI Matrice 4 Serie - Geräuscharme Propeller (C2)" at bounding box center [838, 352] width 187 height 25
